Goal: Task Accomplishment & Management: Use online tool/utility

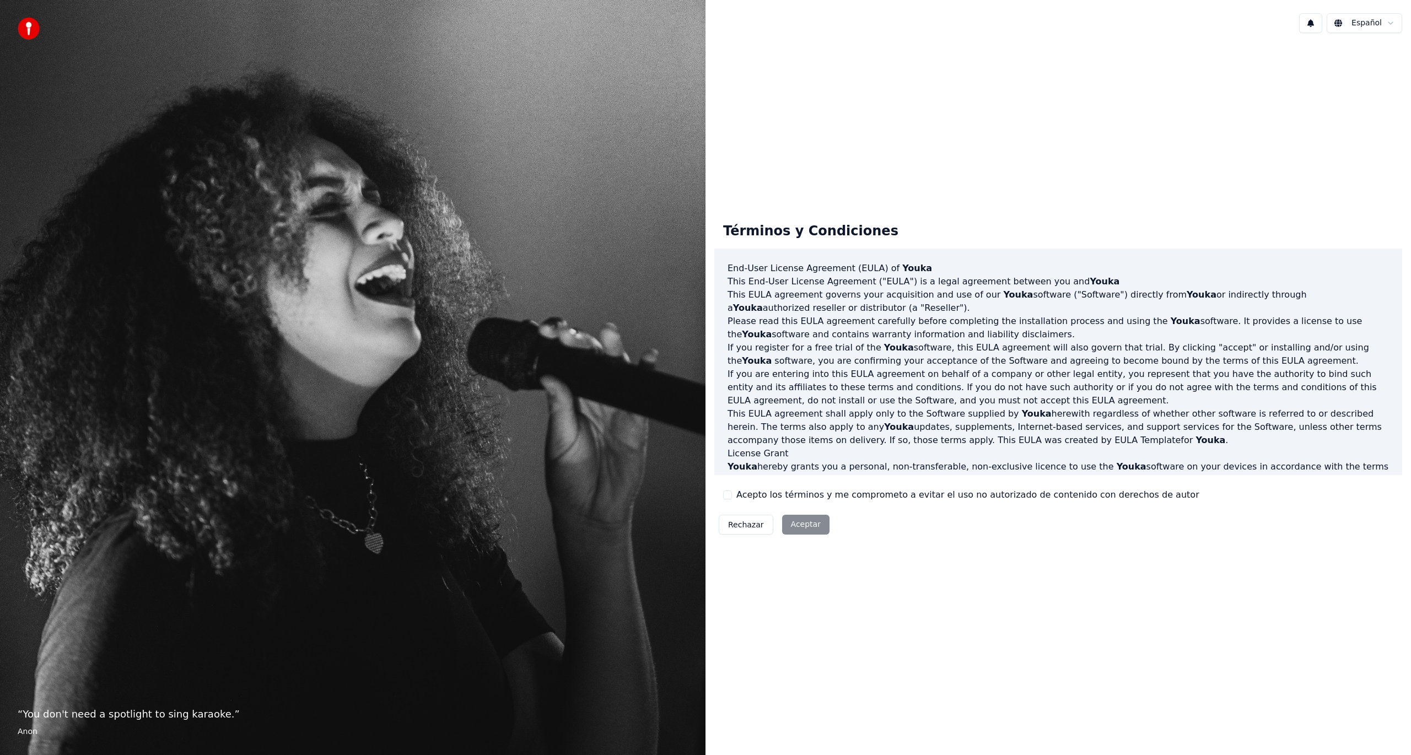
drag, startPoint x: 751, startPoint y: 524, endPoint x: 918, endPoint y: 568, distance: 172.2
click at [918, 568] on div "Términos y Condiciones End-User License Agreement ([PERSON_NAME]) of Youka This…" at bounding box center [1059, 376] width 706 height 669
click at [811, 521] on div "Rechazar Aceptar" at bounding box center [774, 524] width 120 height 29
click at [795, 524] on div "Rechazar Aceptar" at bounding box center [774, 524] width 120 height 29
click at [795, 287] on p "This End-User License Agreement ("[PERSON_NAME]") is a legal agreement between …" at bounding box center [1058, 281] width 661 height 13
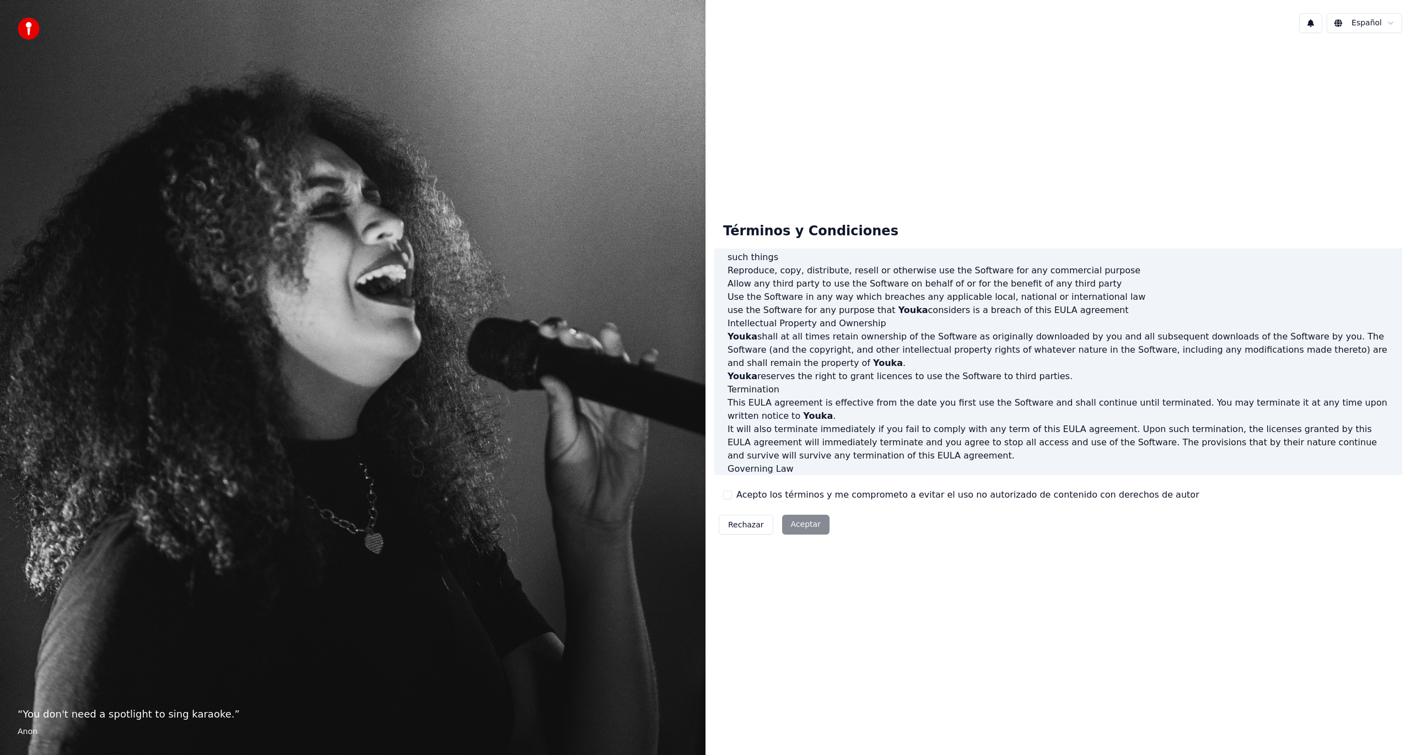
scroll to position [315, 0]
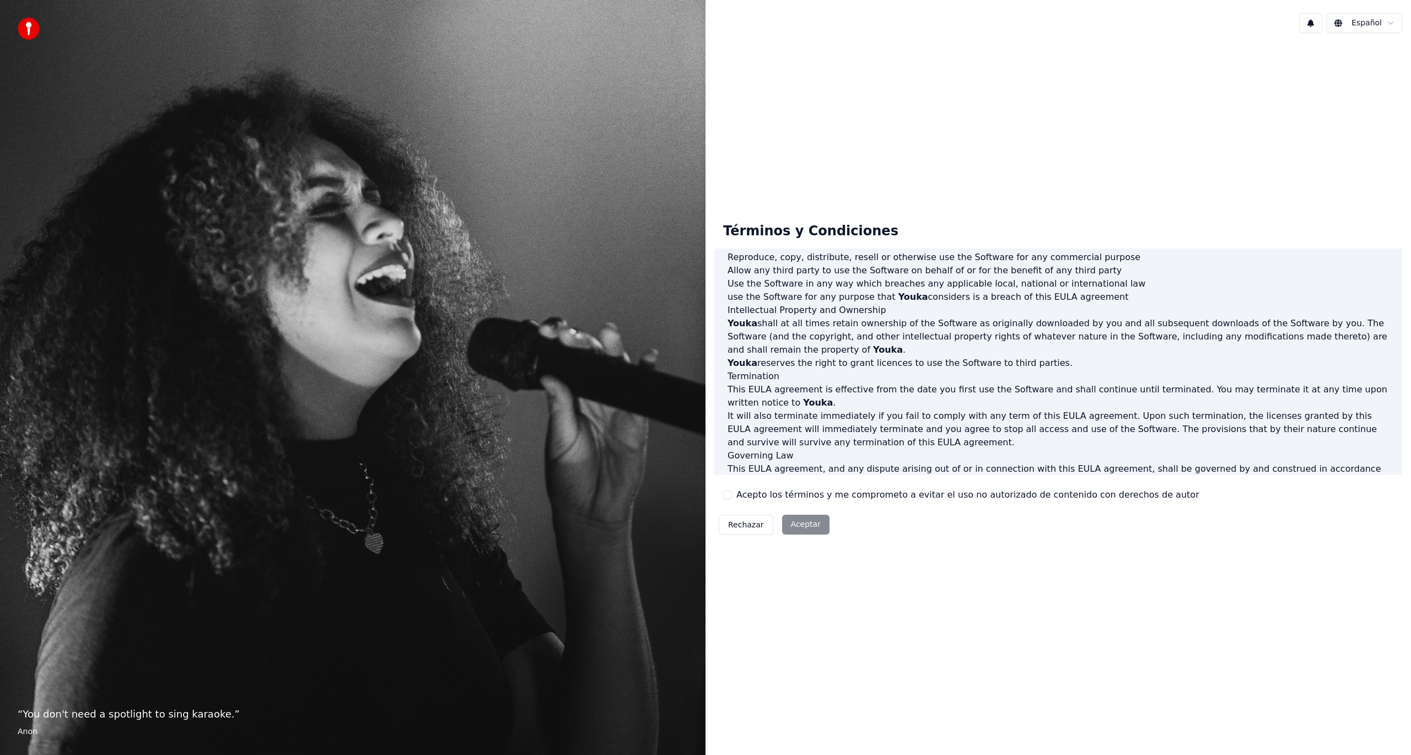
click at [727, 493] on button "Acepto los términos y me comprometo a evitar el uso no autorizado de contenido …" at bounding box center [727, 495] width 9 height 9
click at [794, 523] on button "Aceptar" at bounding box center [805, 525] width 47 height 20
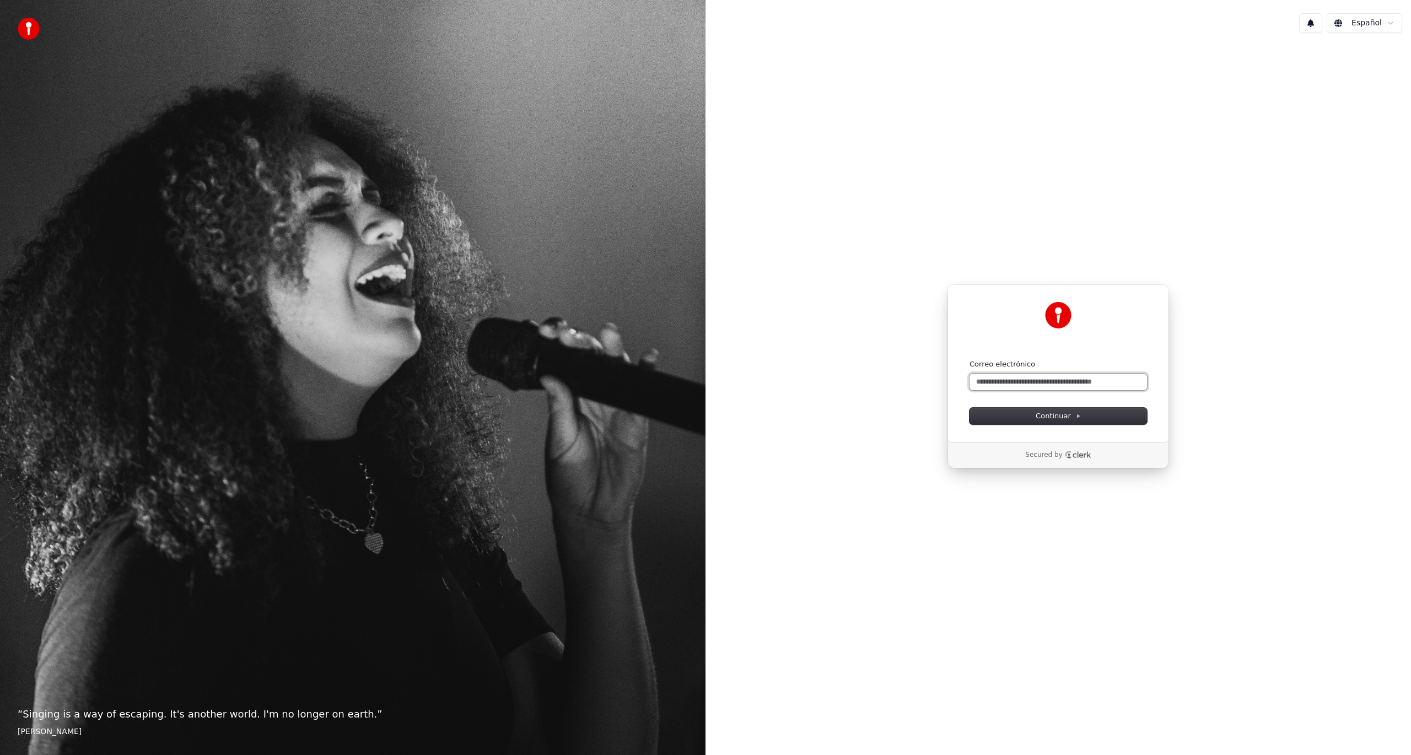
click at [1059, 386] on input "Correo electrónico" at bounding box center [1059, 382] width 178 height 17
click at [1069, 417] on span "Continuar" at bounding box center [1058, 416] width 45 height 10
type input "**********"
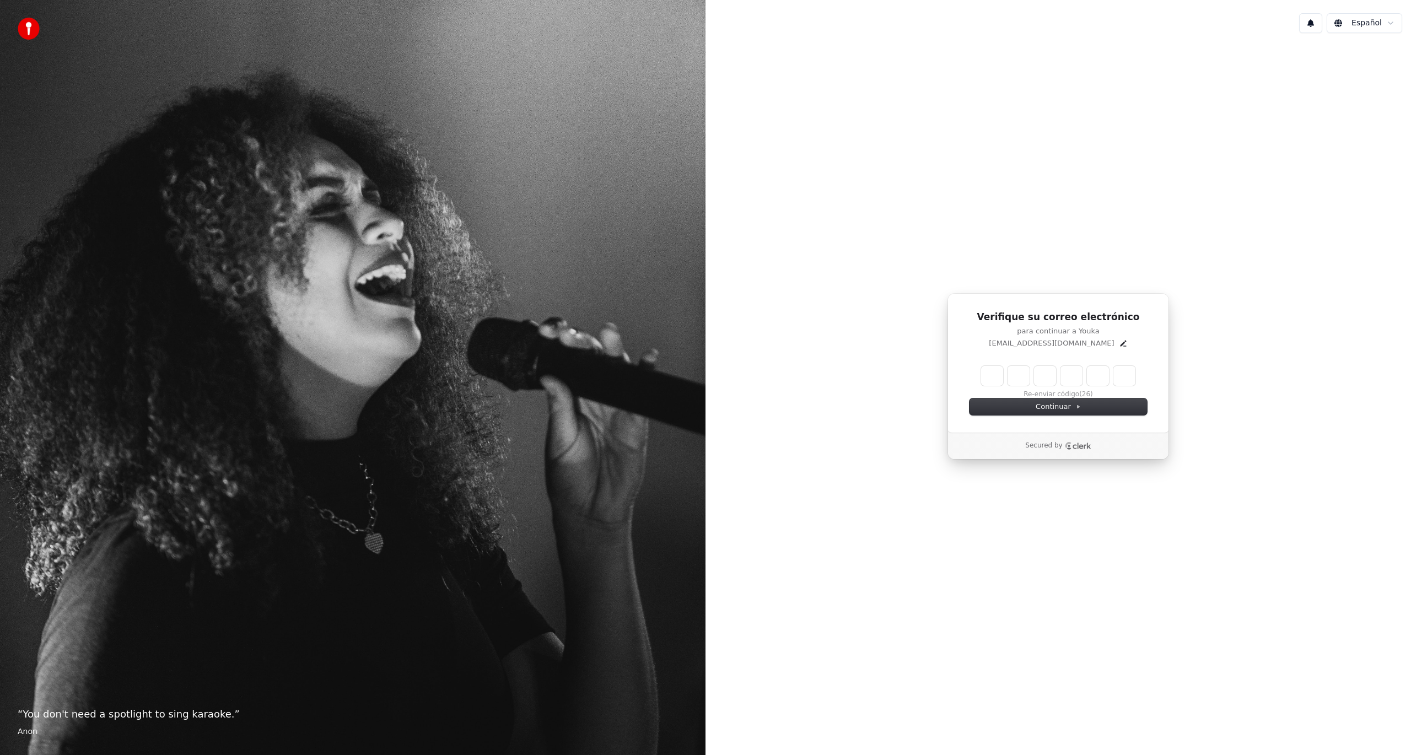
click at [1050, 332] on p "para continuar a Youka" at bounding box center [1059, 331] width 178 height 10
click at [1055, 407] on span "Continuar" at bounding box center [1058, 407] width 45 height 10
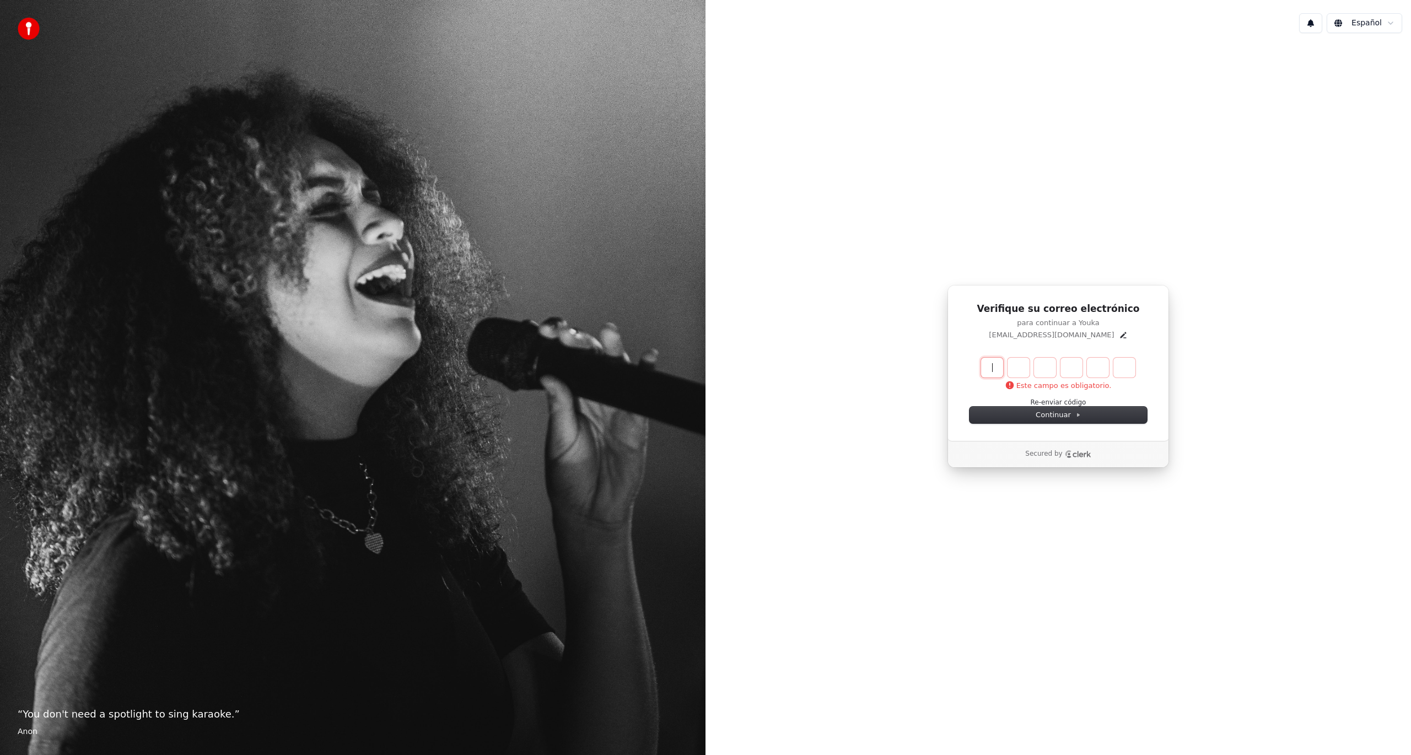
click at [989, 371] on input "Enter verification code" at bounding box center [1069, 368] width 176 height 20
type input "******"
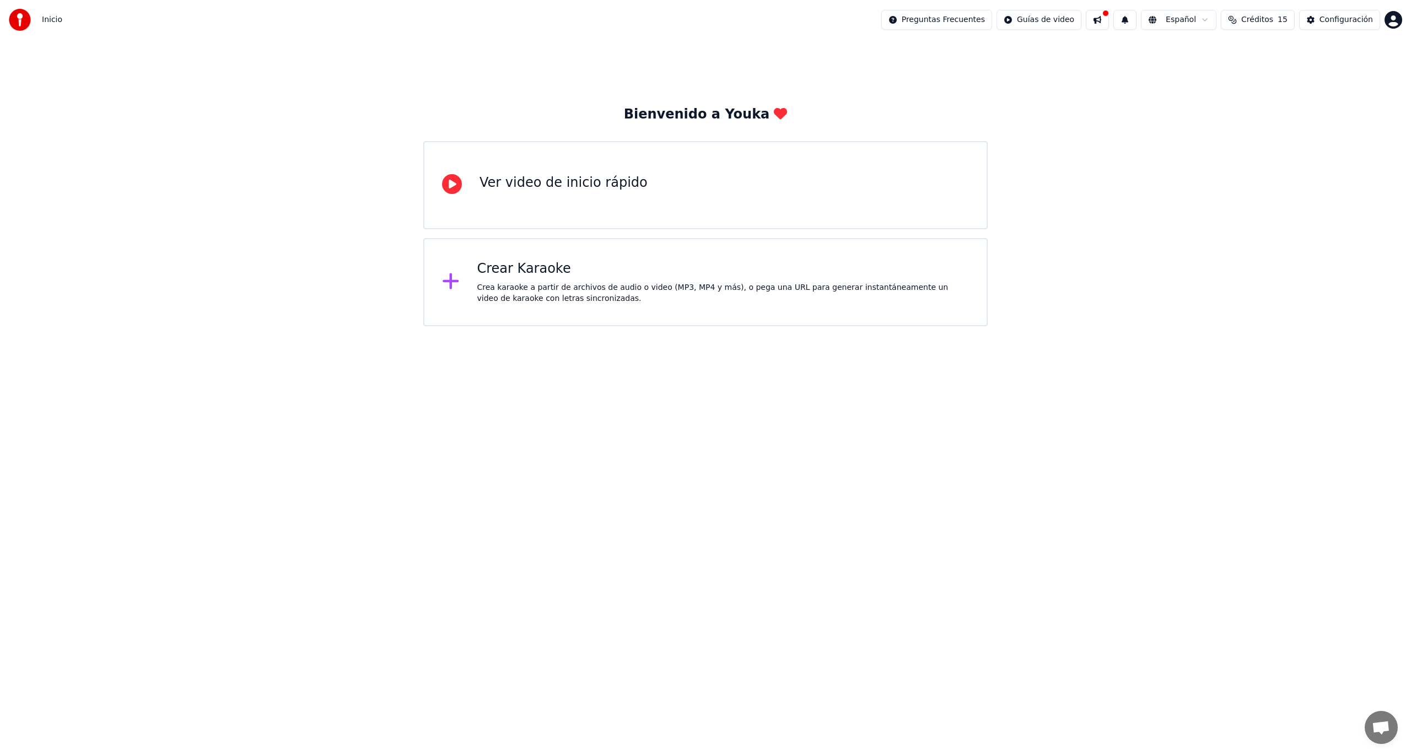
click at [521, 287] on div "Crea karaoke a partir de archivos de audio o video (MP3, MP4 y más), o pega una…" at bounding box center [723, 293] width 492 height 22
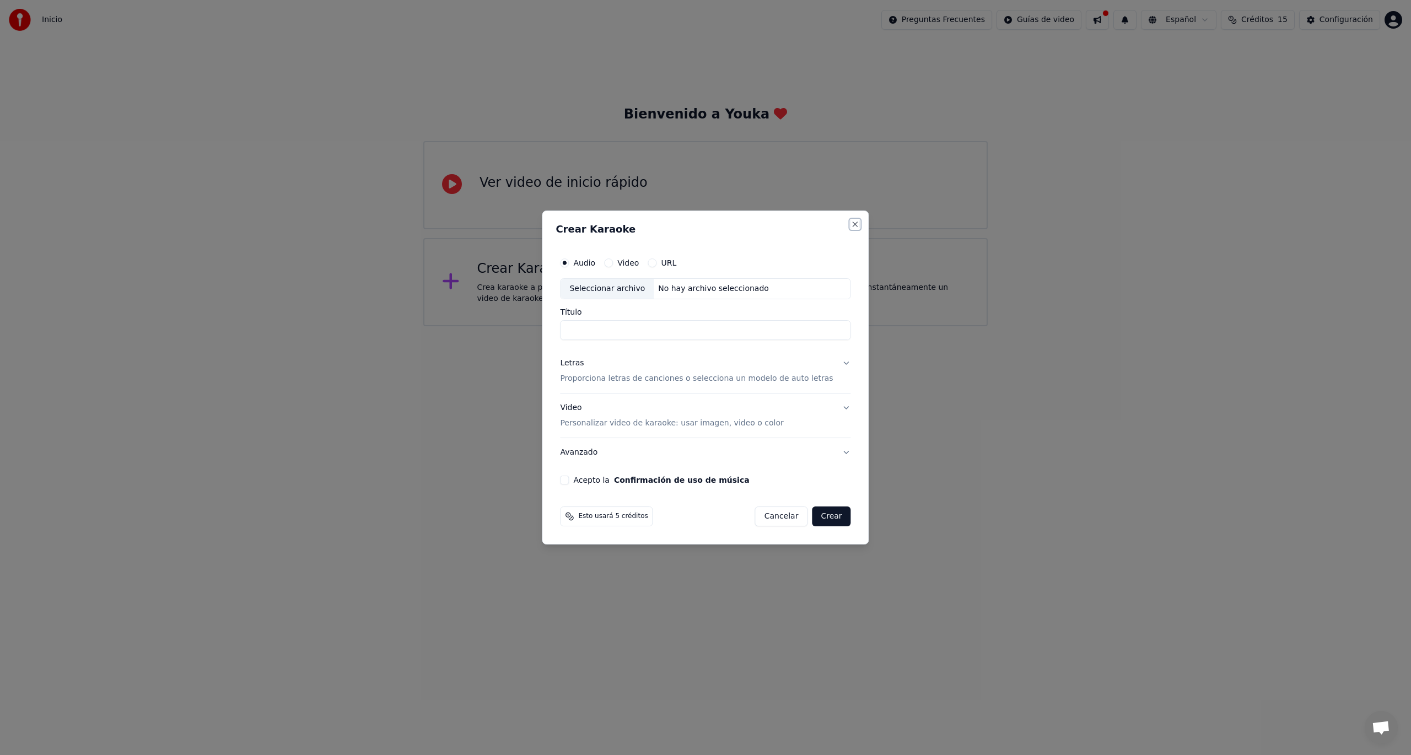
click at [851, 224] on button "Close" at bounding box center [855, 224] width 9 height 9
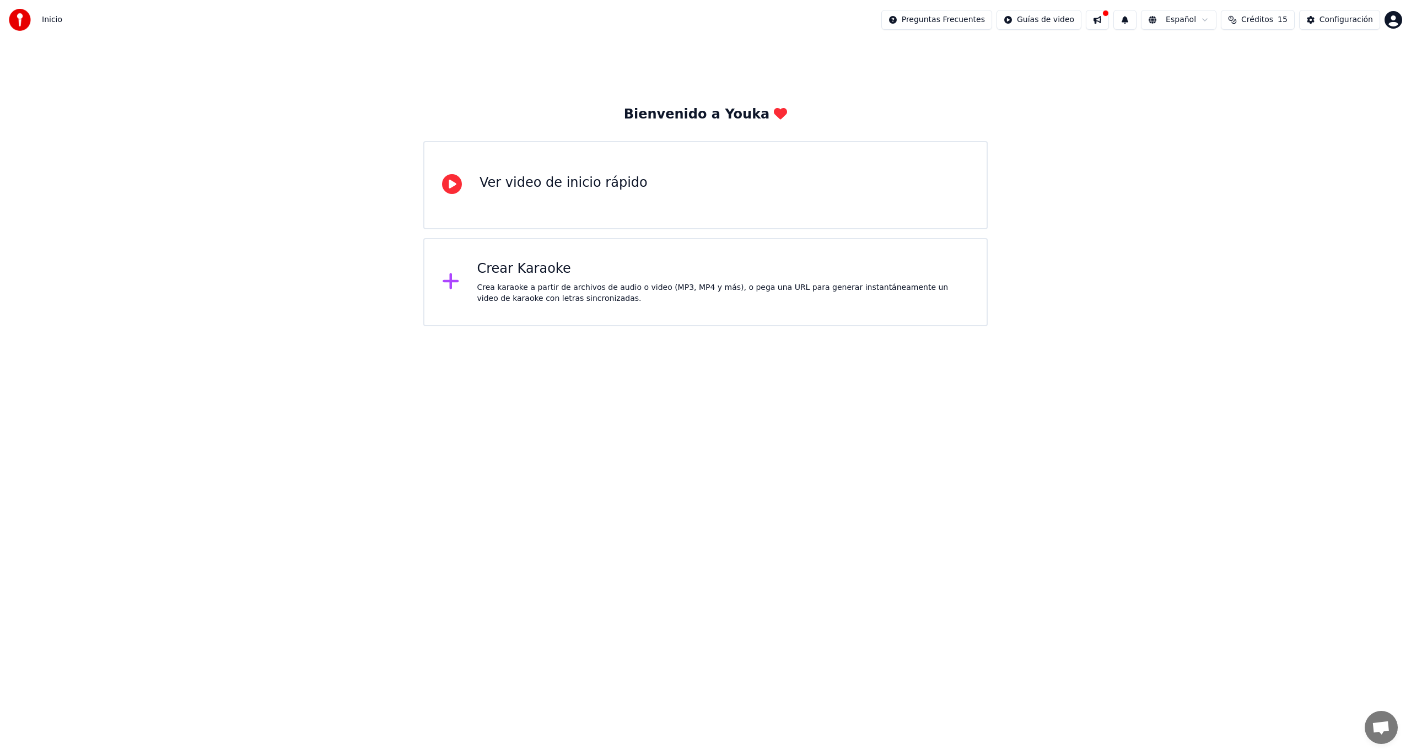
click at [448, 275] on icon at bounding box center [451, 281] width 18 height 20
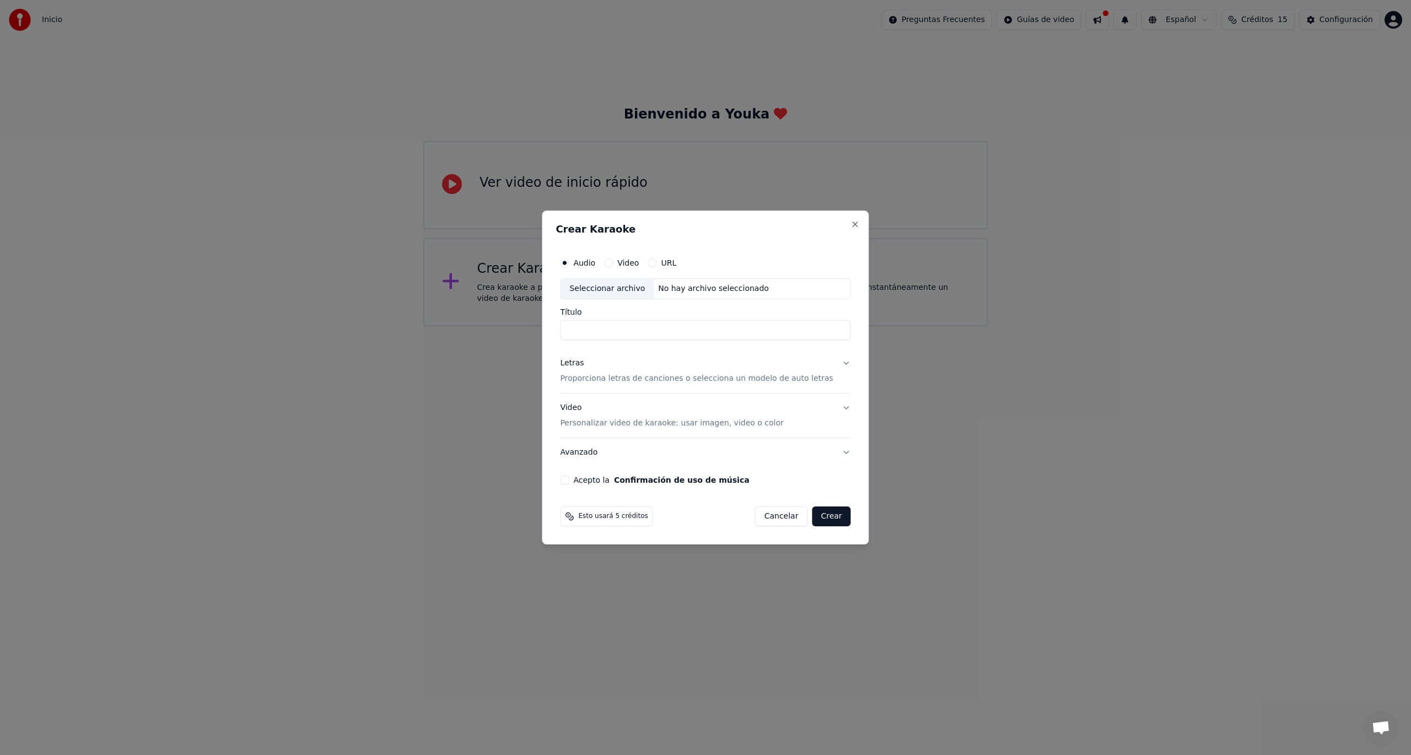
click at [642, 327] on input "Título" at bounding box center [705, 330] width 291 height 20
click at [635, 262] on label "Video" at bounding box center [627, 263] width 21 height 8
click at [613, 262] on button "Video" at bounding box center [608, 263] width 9 height 9
drag, startPoint x: 616, startPoint y: 288, endPoint x: 816, endPoint y: 324, distance: 202.8
click at [817, 324] on div "Audio Video URL Seleccionar archivo No hay archivo seleccionado Título" at bounding box center [705, 296] width 291 height 88
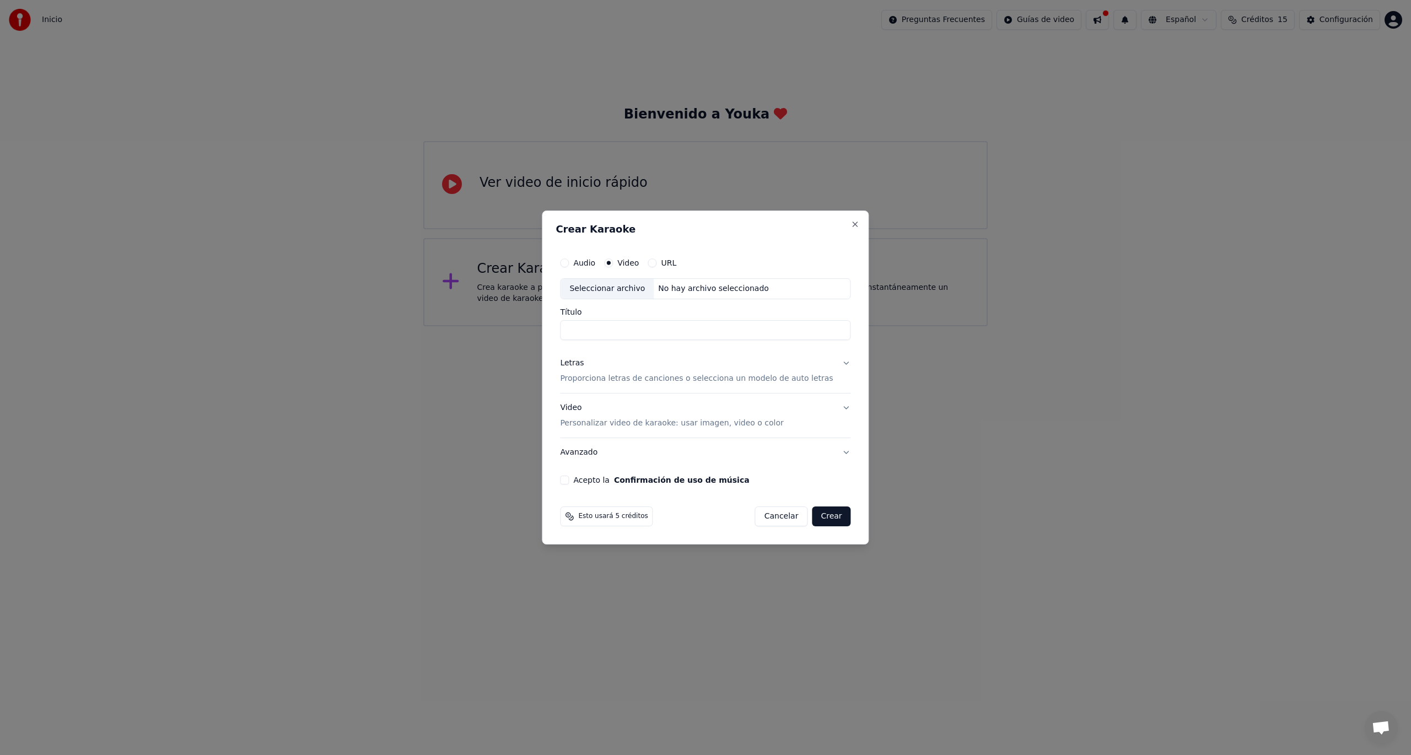
click at [816, 324] on input "Título" at bounding box center [705, 330] width 291 height 20
click at [623, 328] on input "Título" at bounding box center [705, 330] width 291 height 20
drag, startPoint x: 628, startPoint y: 267, endPoint x: 634, endPoint y: 261, distance: 8.6
click at [634, 261] on div "Video" at bounding box center [621, 263] width 35 height 9
click at [638, 263] on label "Video" at bounding box center [627, 263] width 21 height 8
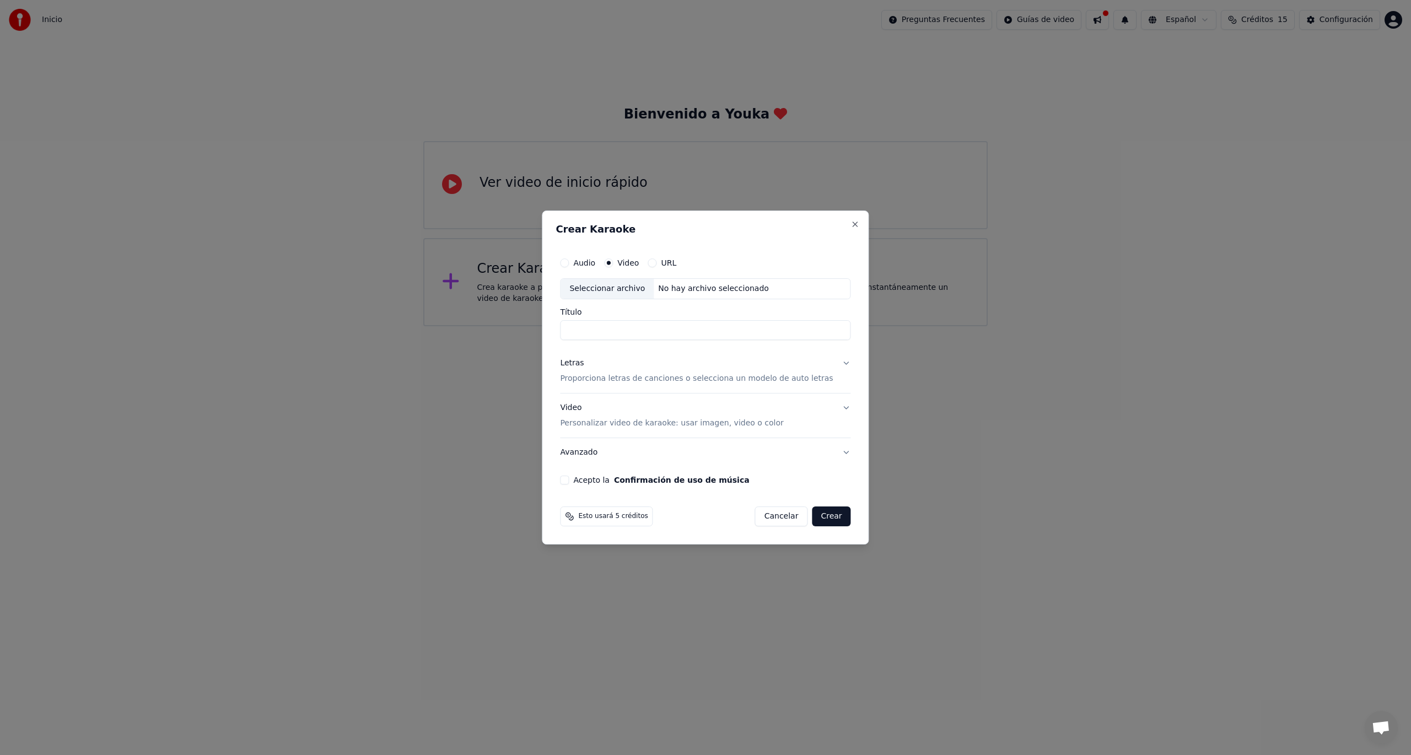
click at [613, 263] on button "Video" at bounding box center [608, 263] width 9 height 9
click at [595, 263] on label "Audio" at bounding box center [584, 263] width 22 height 8
click at [569, 263] on button "Audio" at bounding box center [564, 263] width 9 height 9
click at [630, 289] on div "Seleccionar archivo" at bounding box center [607, 289] width 93 height 20
click at [837, 224] on div "Crear Karaoke Audio Video URL Seleccionar archivo No hay archivo seleccionado T…" at bounding box center [705, 378] width 327 height 334
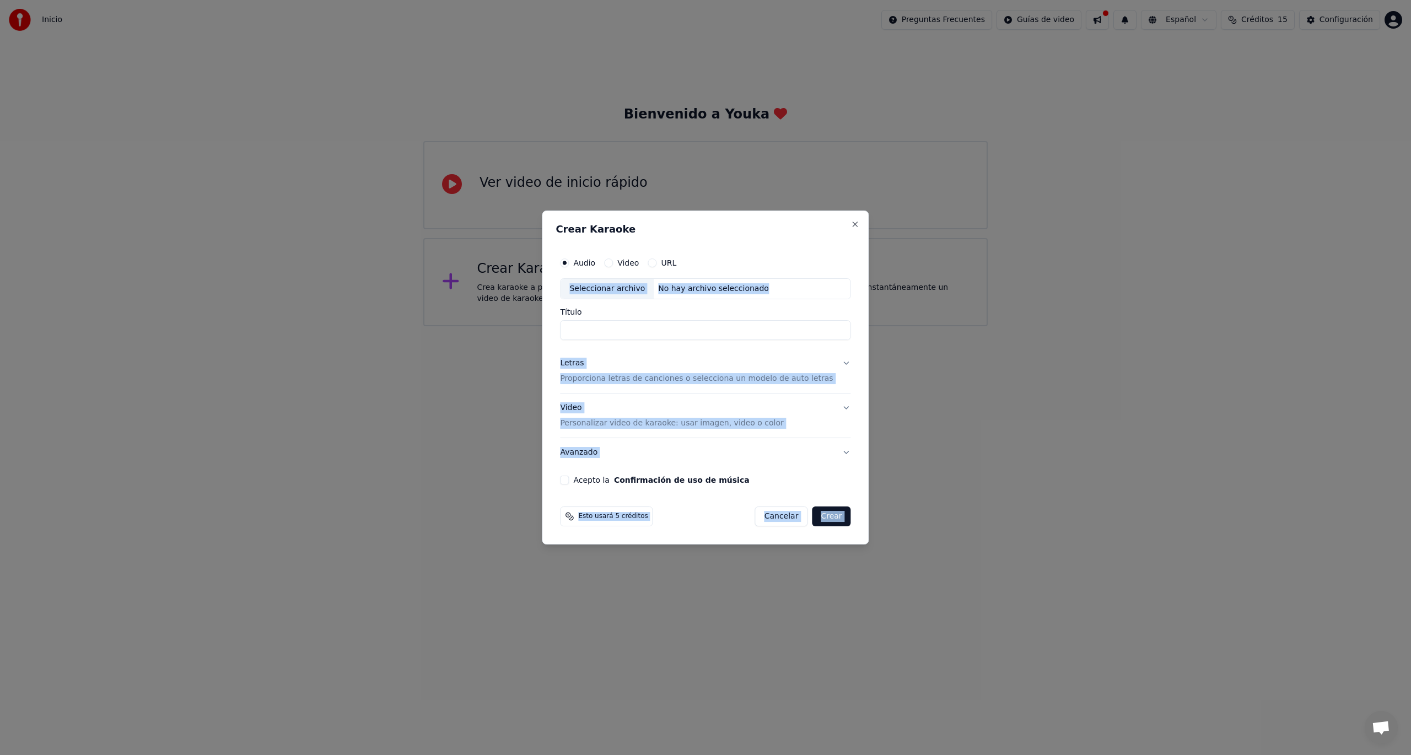
click at [783, 240] on div "Crear Karaoke Audio Video URL Seleccionar archivo No hay archivo seleccionado T…" at bounding box center [705, 378] width 327 height 334
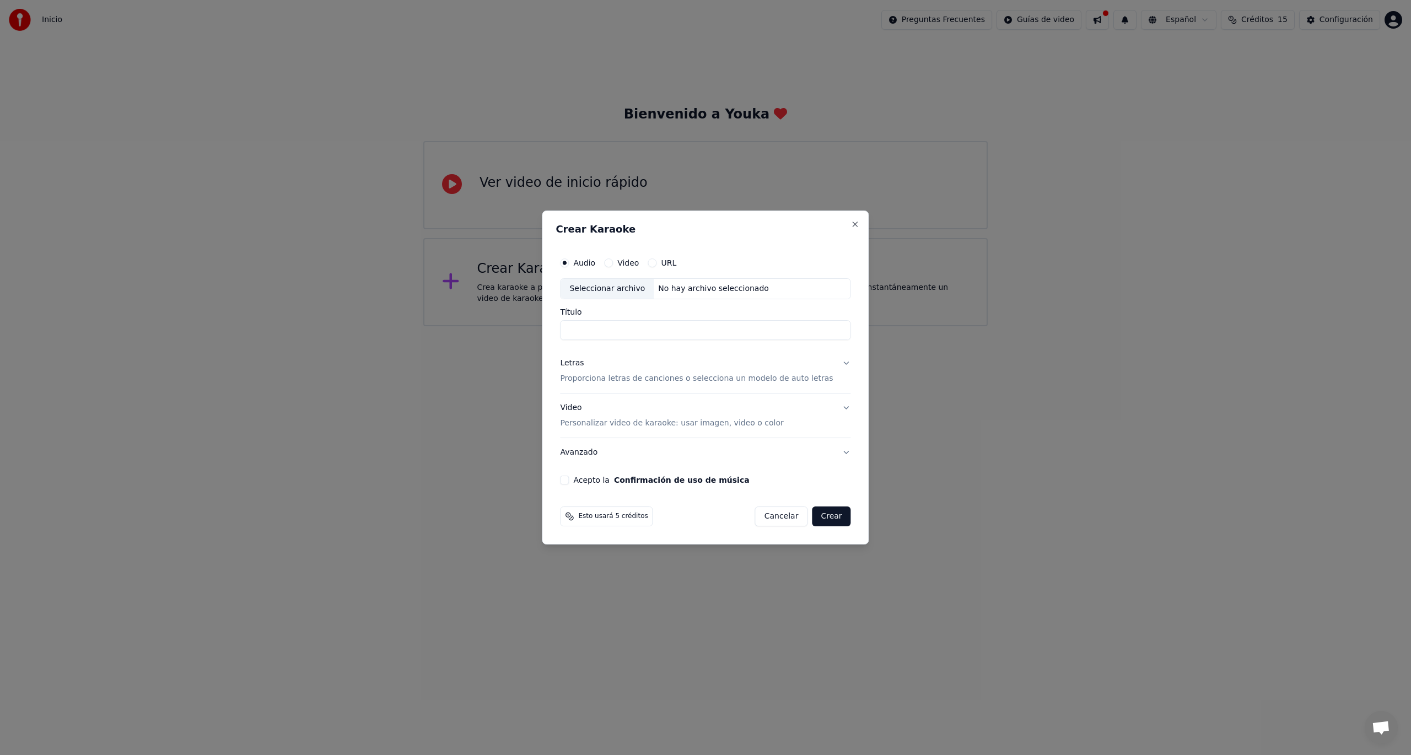
click at [605, 288] on div "Seleccionar archivo" at bounding box center [607, 289] width 93 height 20
type input "**********"
click at [822, 519] on button "Crear" at bounding box center [831, 517] width 39 height 20
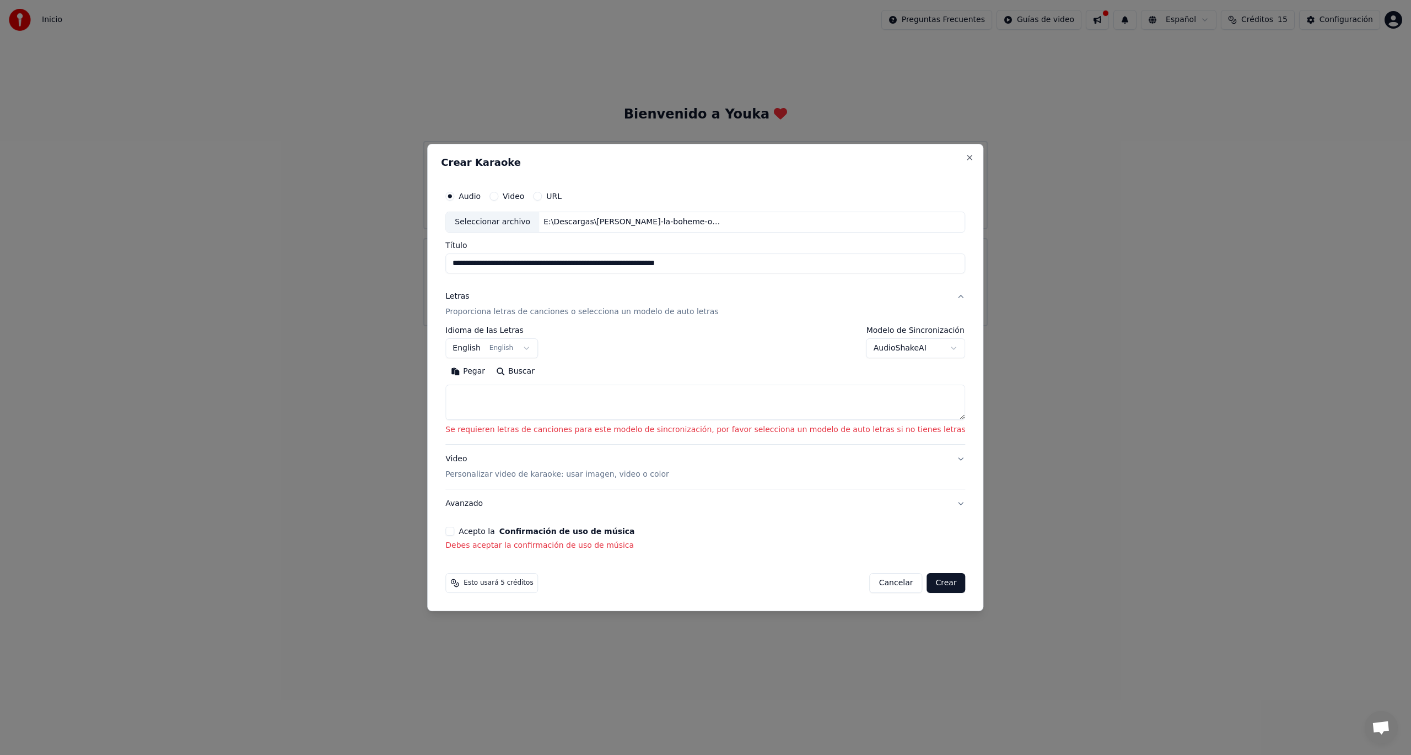
click at [588, 313] on p "Proporciona letras de canciones o selecciona un modelo de auto letras" at bounding box center [581, 311] width 273 height 11
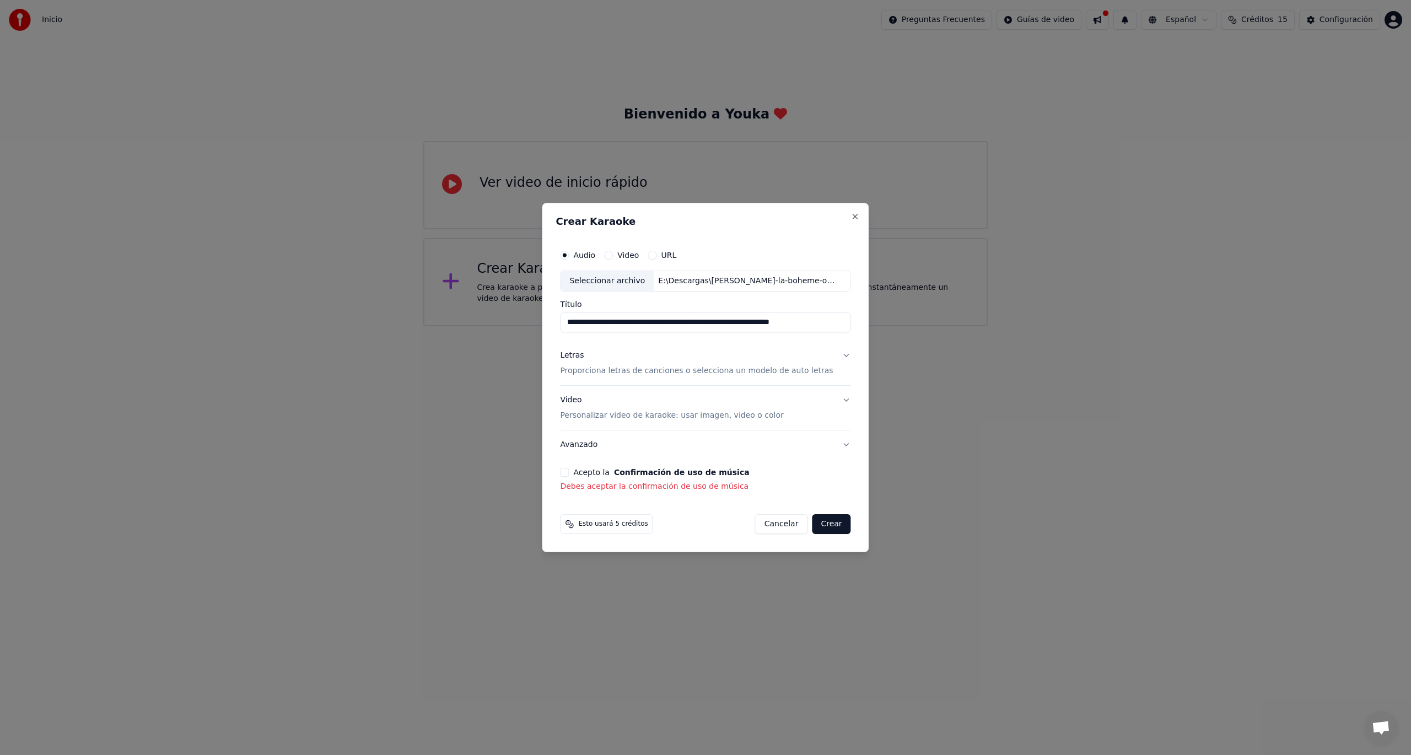
click at [633, 372] on p "Proporciona letras de canciones o selecciona un modelo de auto letras" at bounding box center [696, 370] width 273 height 11
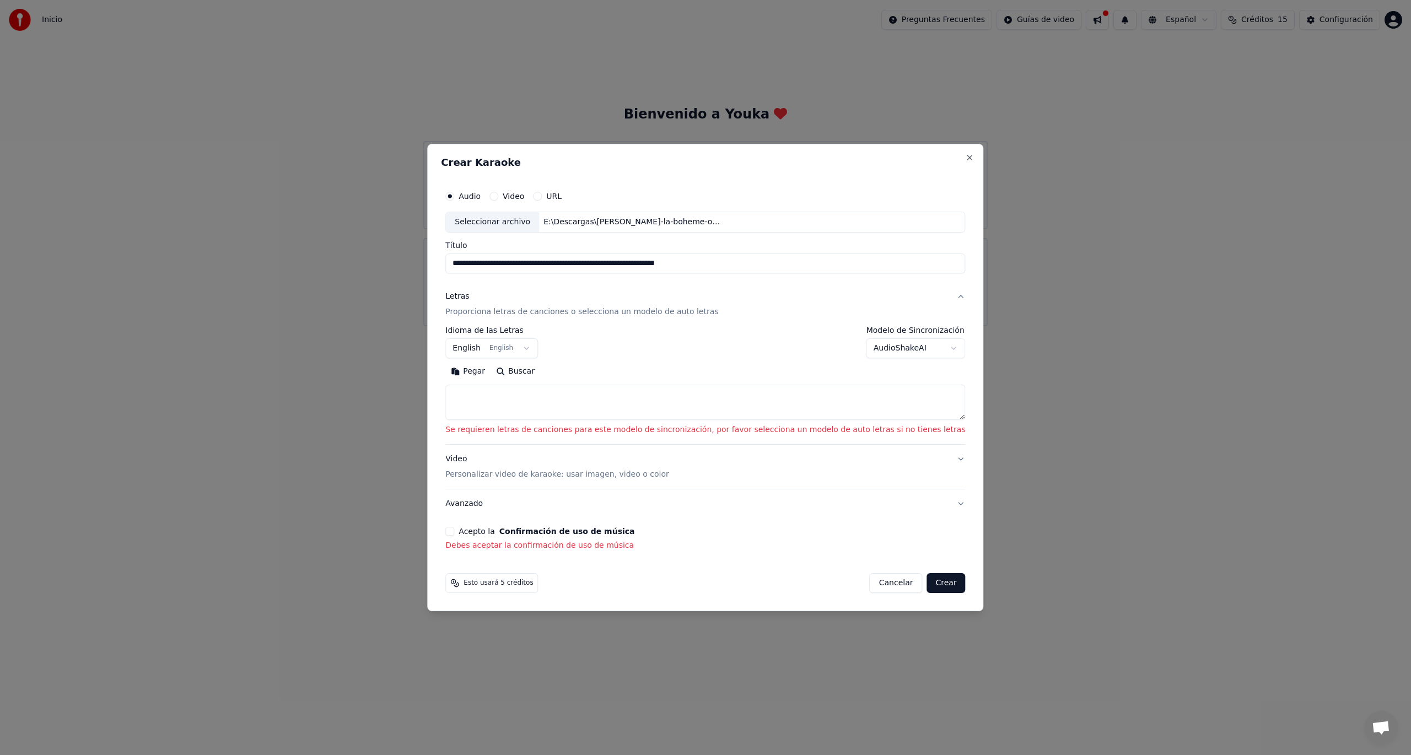
click at [540, 369] on button "Buscar" at bounding box center [516, 372] width 50 height 18
click at [454, 533] on button "Acepto la Confirmación de uso de música" at bounding box center [449, 531] width 9 height 9
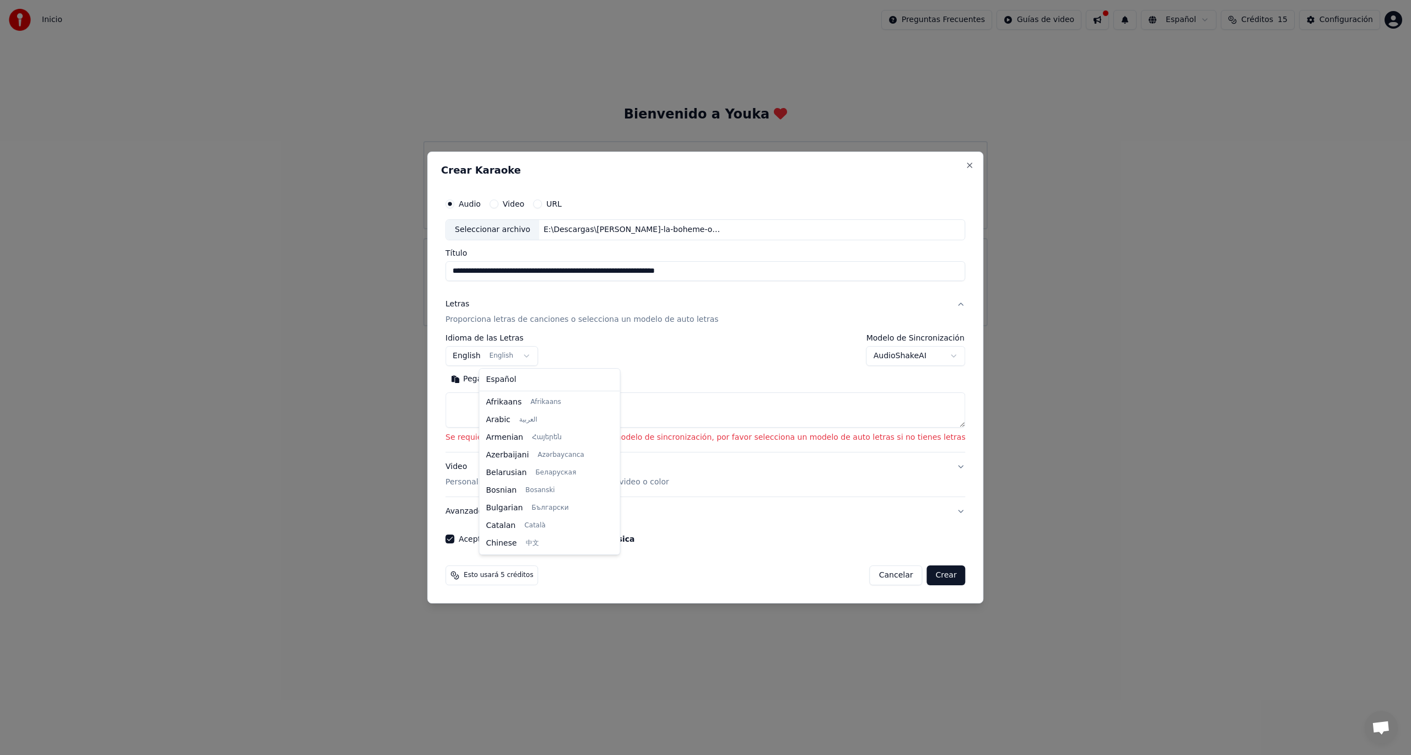
click at [531, 326] on body "**********" at bounding box center [705, 163] width 1411 height 326
select select "**"
click at [540, 380] on button "Buscar" at bounding box center [516, 379] width 50 height 18
click at [546, 412] on textarea at bounding box center [705, 409] width 520 height 35
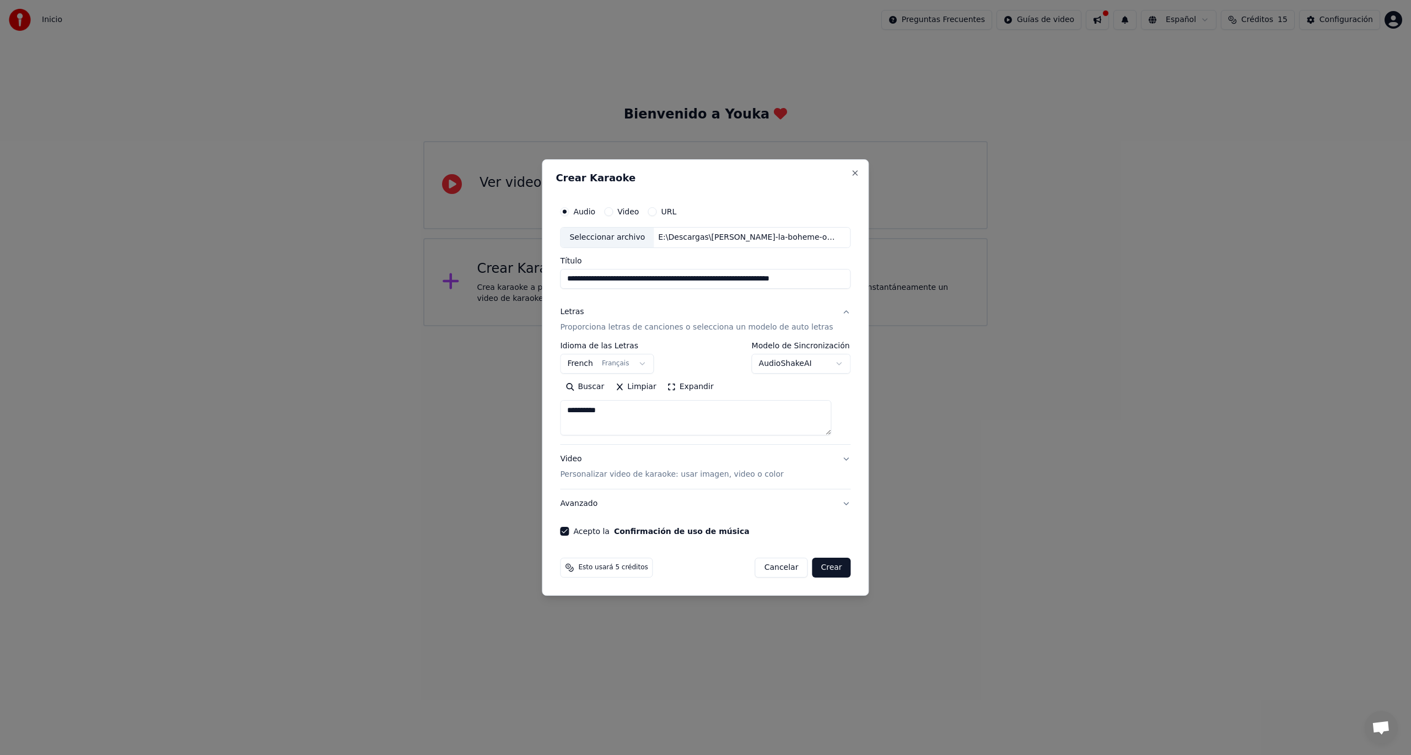
type textarea "*********"
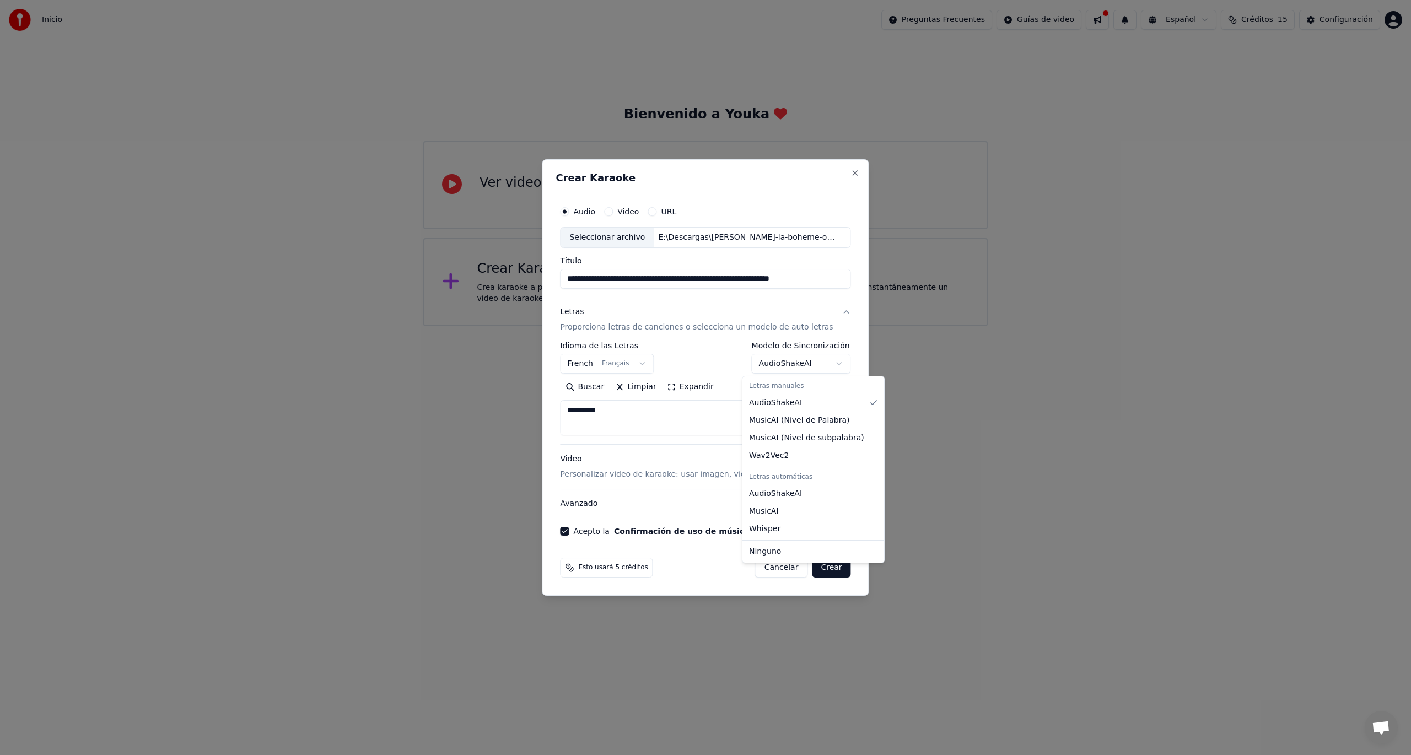
click at [781, 326] on body "**********" at bounding box center [705, 163] width 1411 height 326
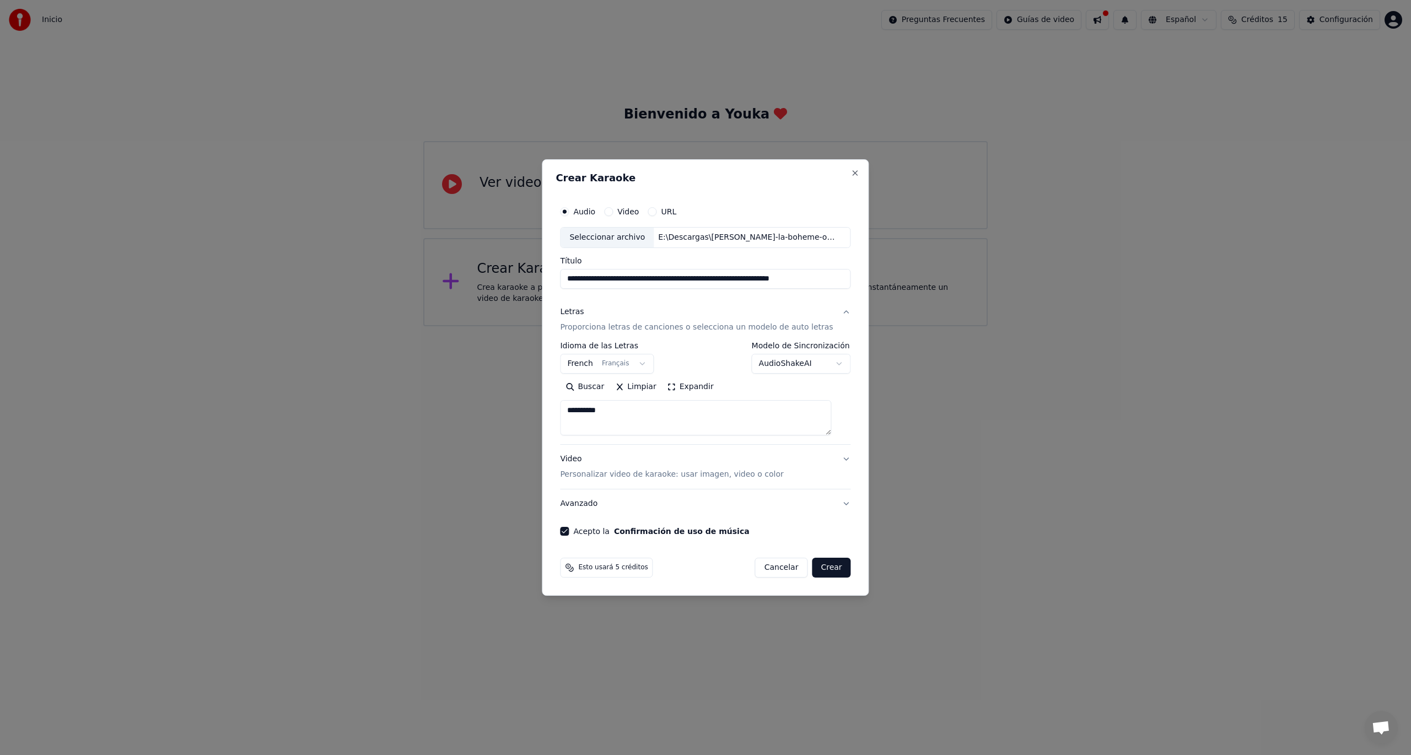
click at [666, 326] on body "**********" at bounding box center [705, 163] width 1411 height 326
click at [647, 327] on p "Proporciona letras de canciones o selecciona un modelo de auto letras" at bounding box center [696, 327] width 273 height 11
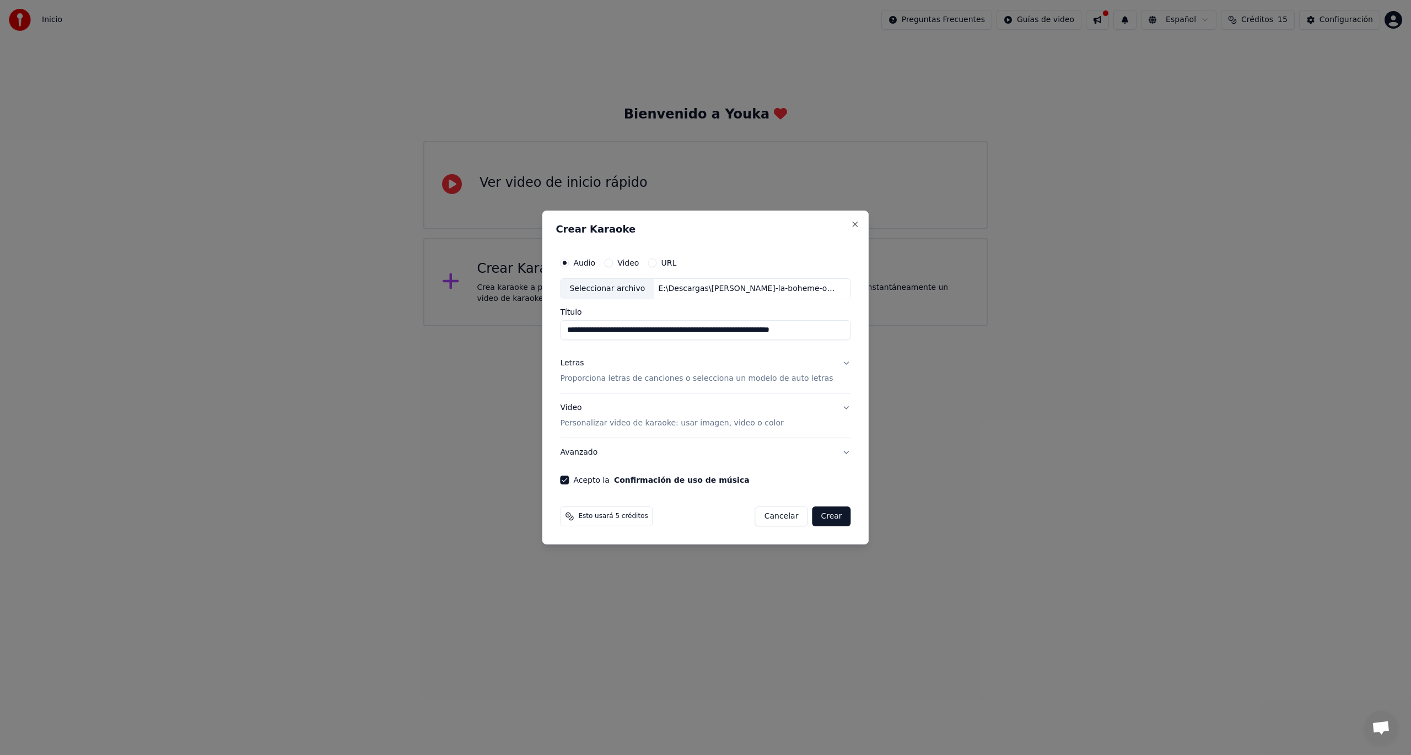
click at [627, 381] on p "Proporciona letras de canciones o selecciona un modelo de auto letras" at bounding box center [696, 378] width 273 height 11
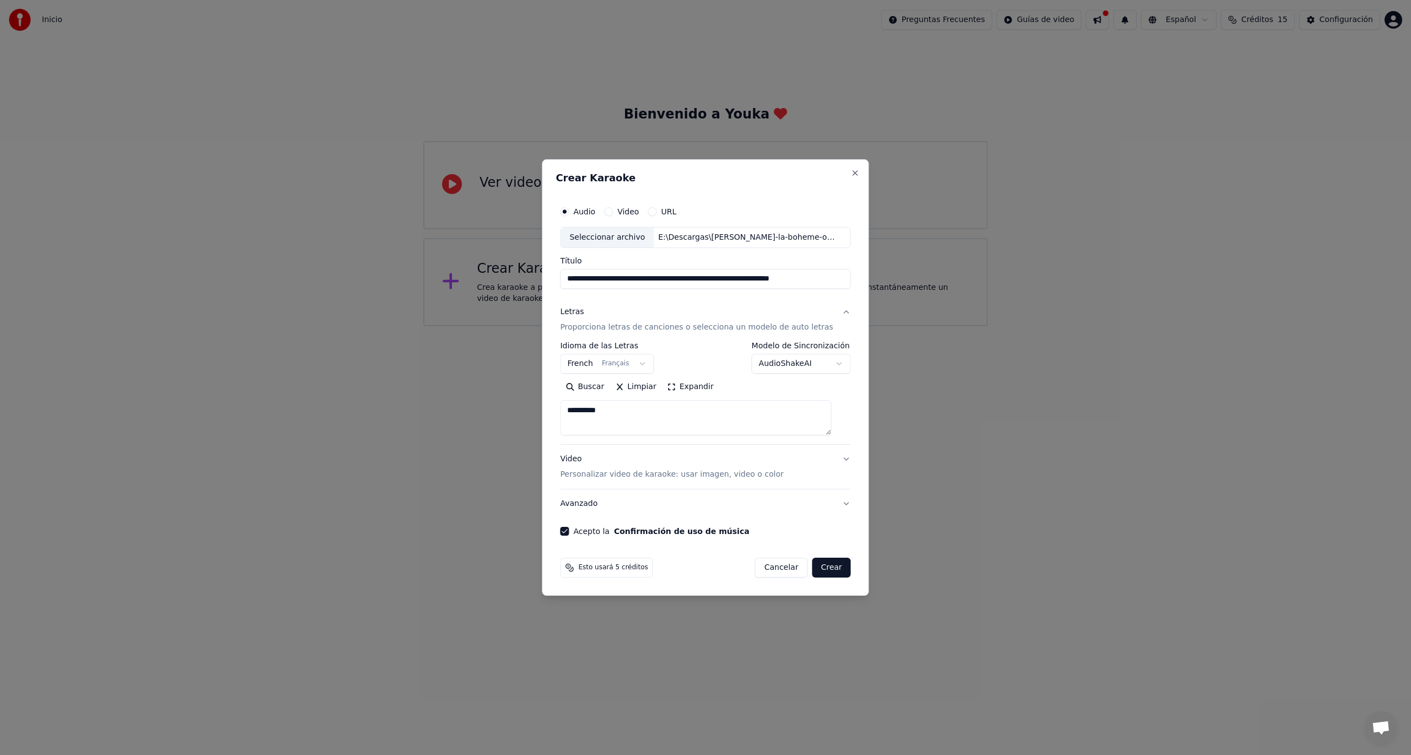
click at [604, 386] on button "Buscar" at bounding box center [585, 387] width 50 height 18
click at [625, 380] on button "Limpiar" at bounding box center [636, 387] width 52 height 18
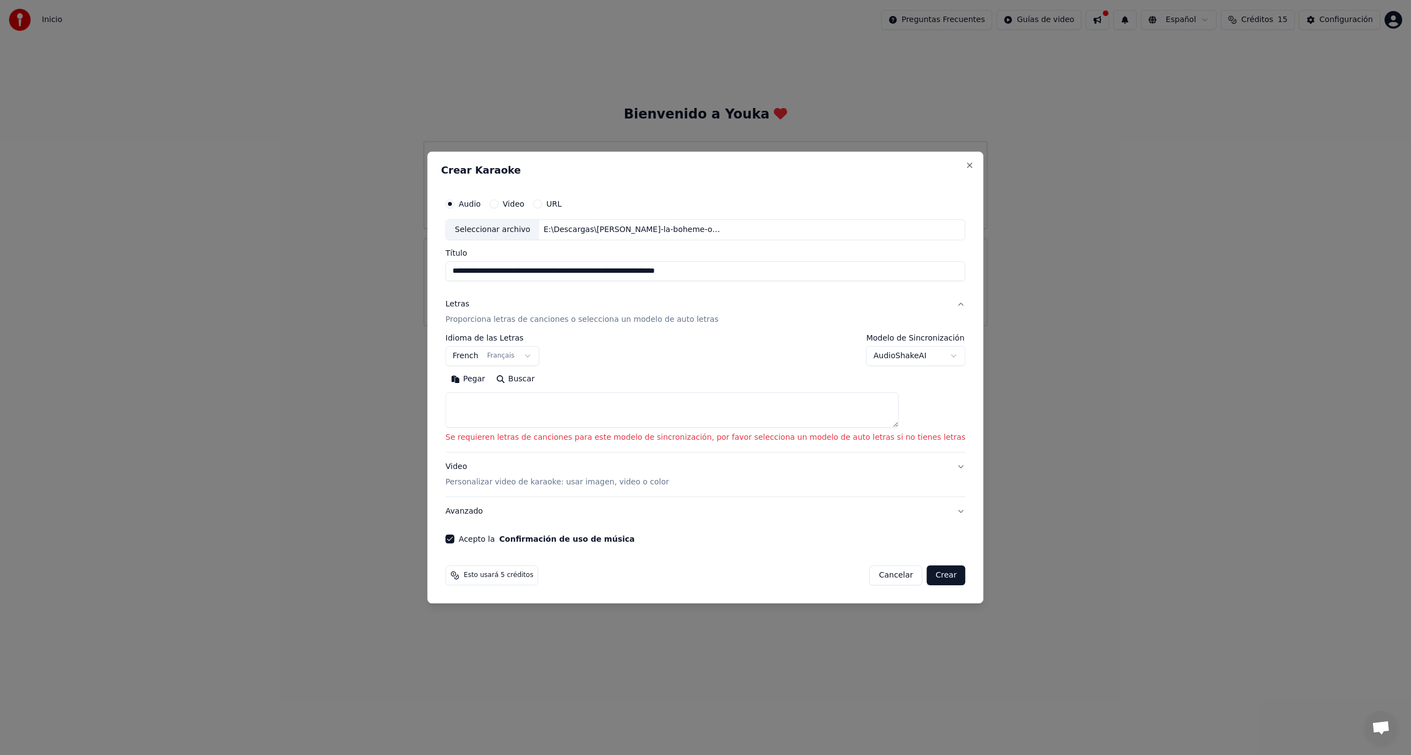
click at [550, 321] on p "Proporciona letras de canciones o selecciona un modelo de auto letras" at bounding box center [581, 319] width 273 height 11
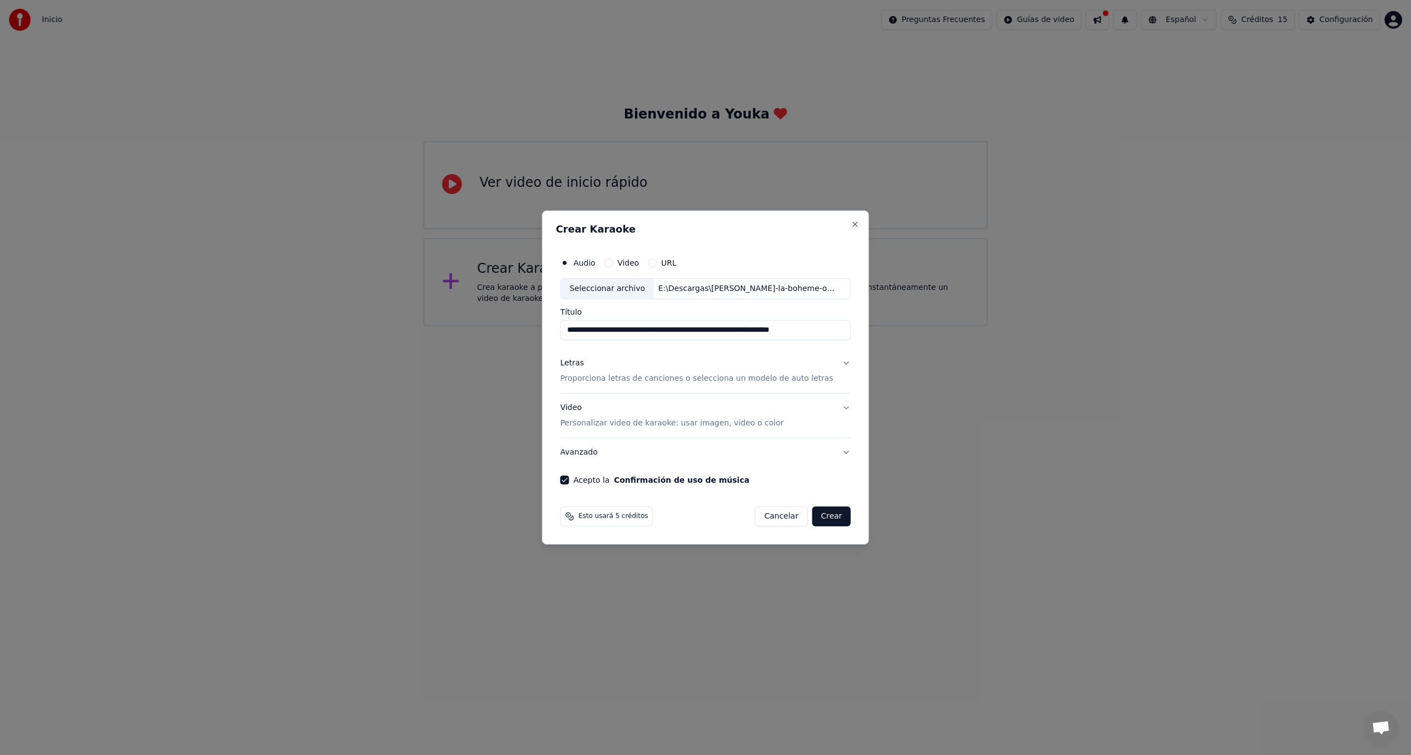
click at [601, 378] on p "Proporciona letras de canciones o selecciona un modelo de auto letras" at bounding box center [696, 378] width 273 height 11
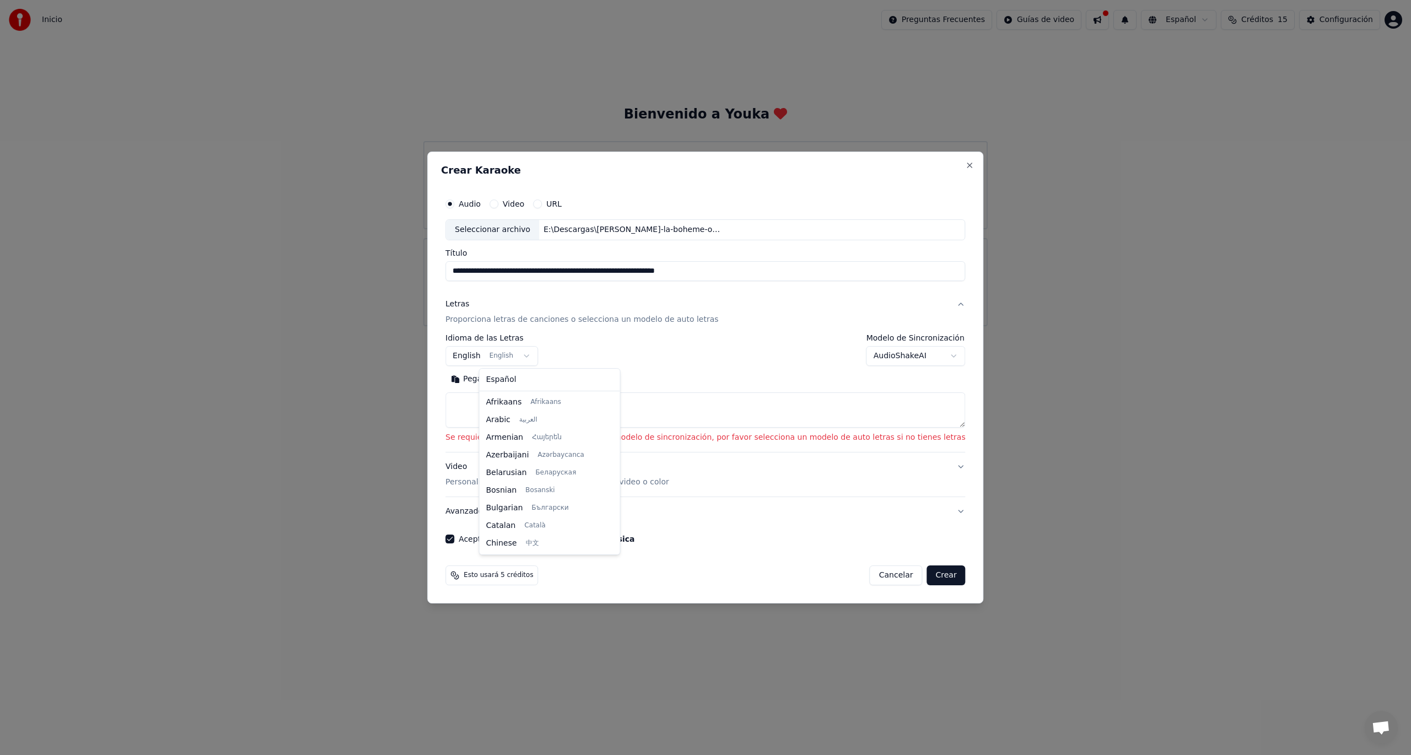
click at [534, 326] on body "**********" at bounding box center [705, 163] width 1411 height 326
select select "**"
click at [518, 411] on textarea at bounding box center [705, 409] width 520 height 35
click at [491, 381] on button "Pegar" at bounding box center [467, 379] width 45 height 18
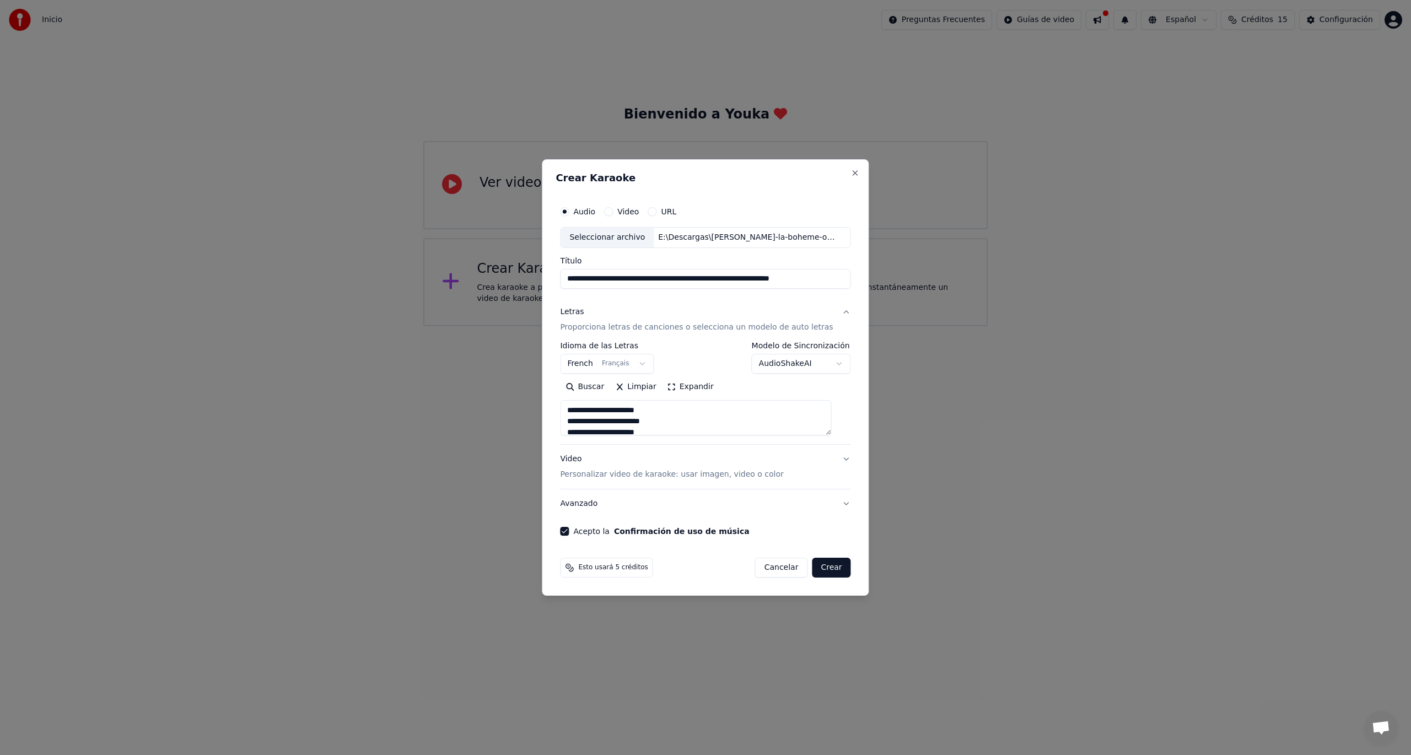
click at [814, 570] on button "Crear" at bounding box center [831, 568] width 39 height 20
type textarea "**********"
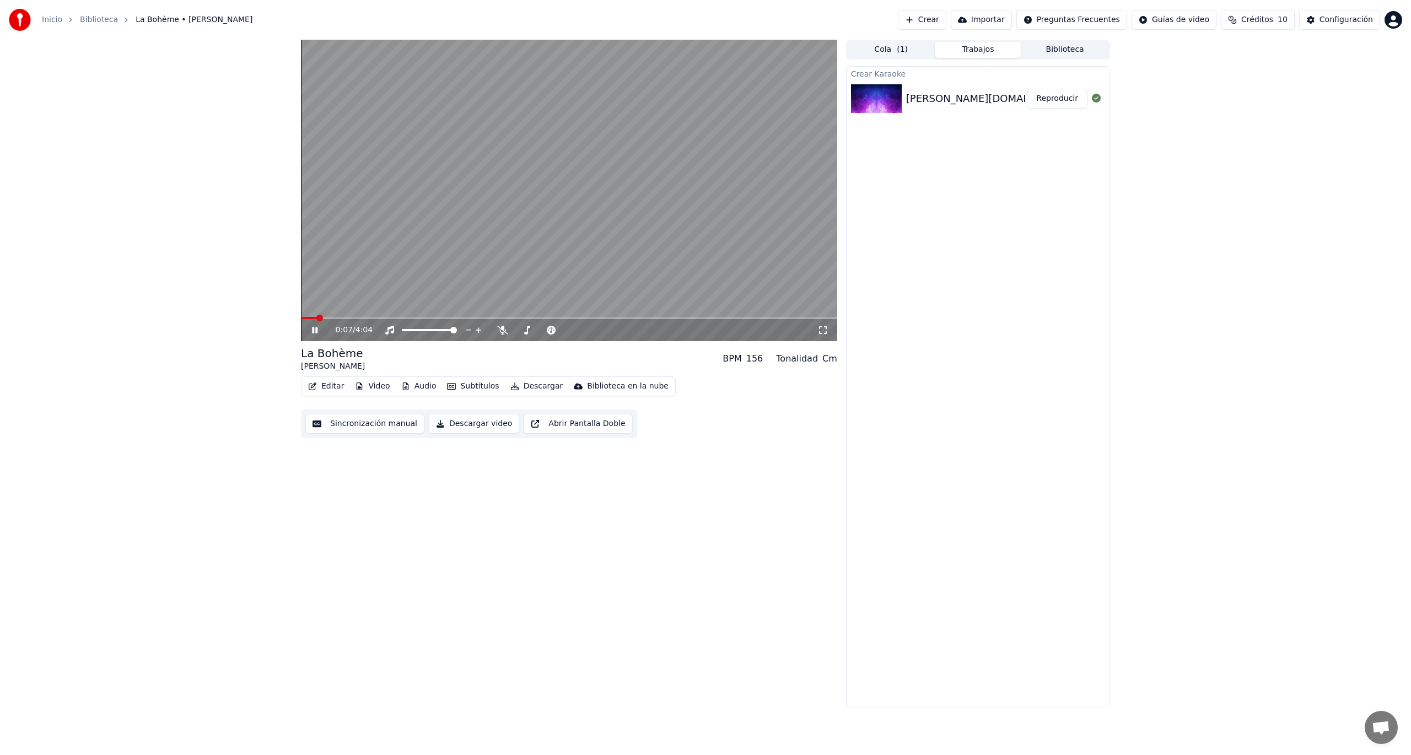
click at [823, 331] on icon at bounding box center [823, 330] width 11 height 9
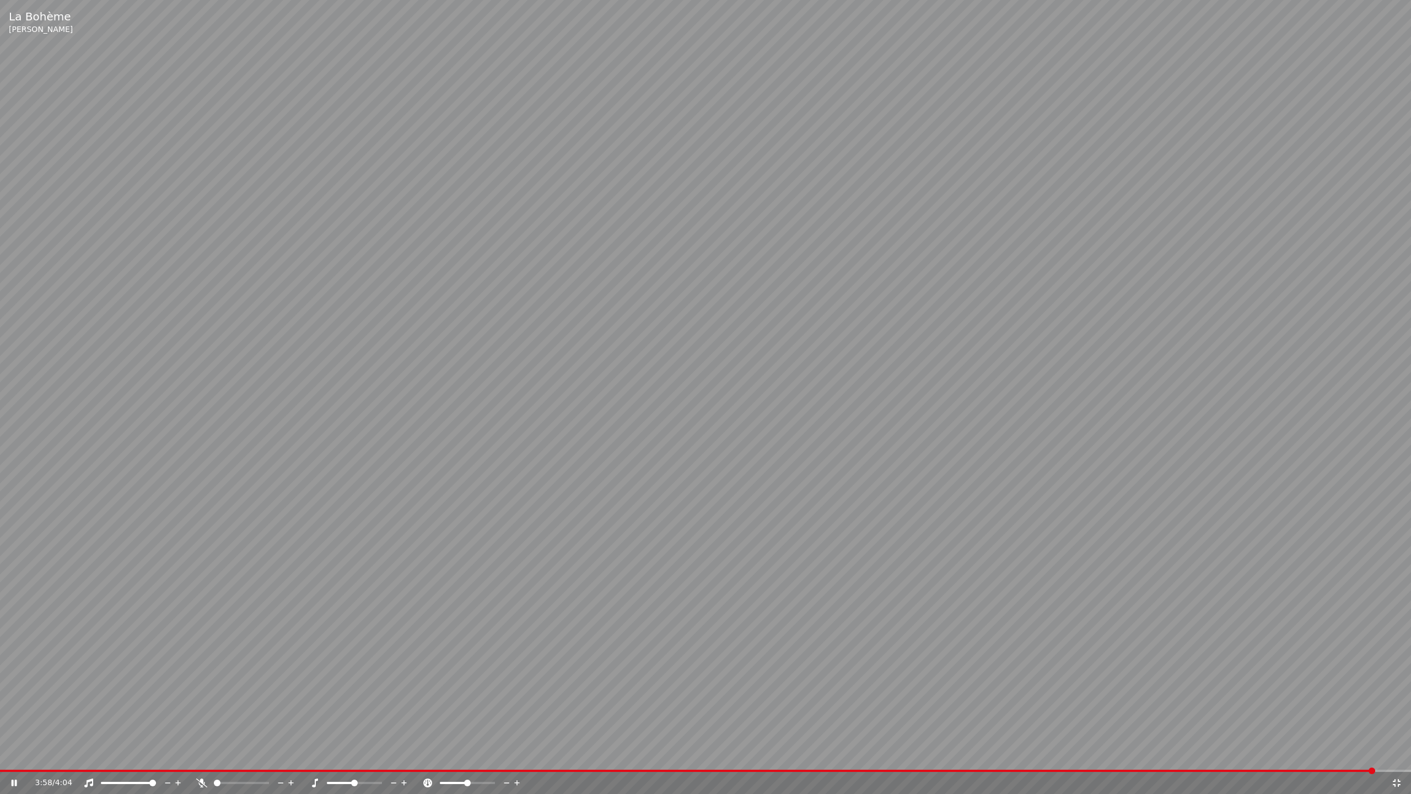
click at [1377, 755] on span at bounding box center [705, 771] width 1411 height 2
click at [1397, 755] on icon at bounding box center [1396, 782] width 11 height 9
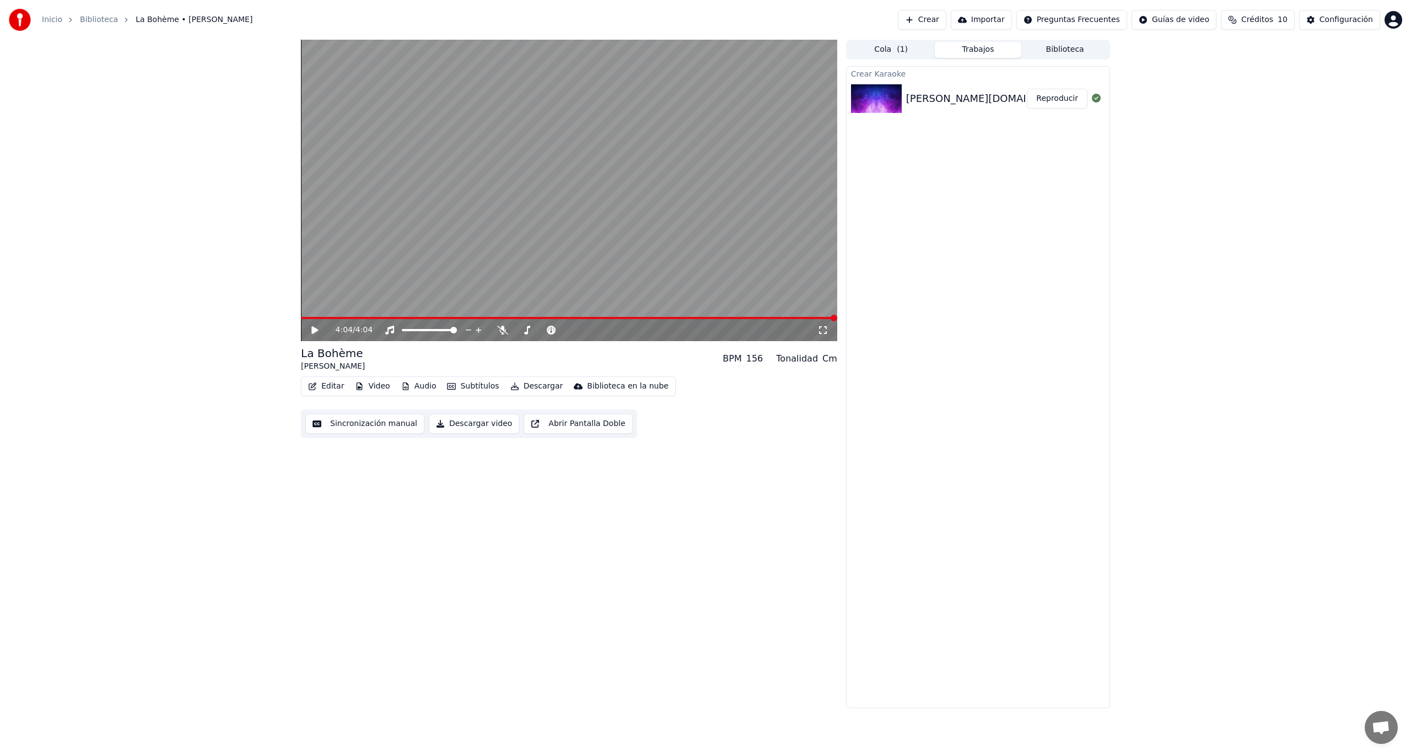
click at [1089, 415] on div "Crear Karaoke [PERSON_NAME][DOMAIN_NAME] Reproducir" at bounding box center [978, 387] width 264 height 642
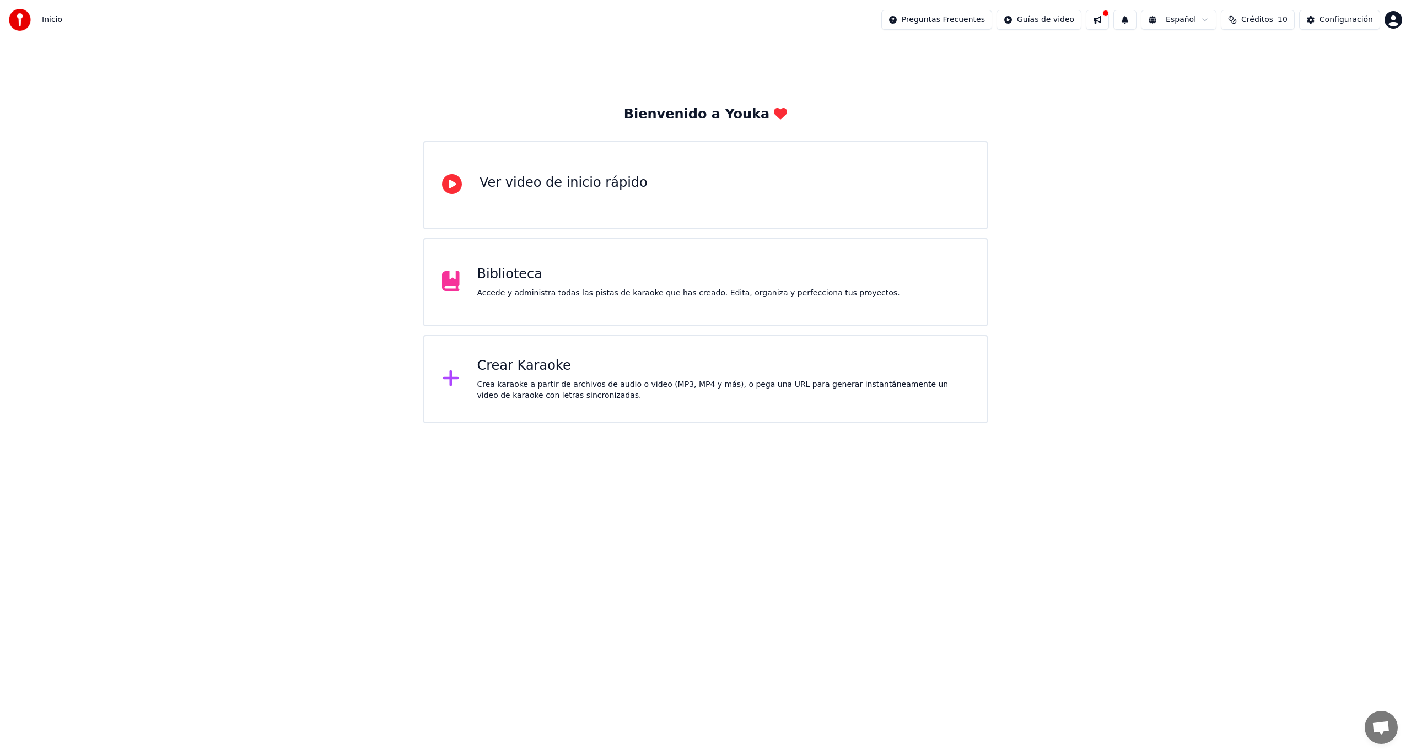
click at [520, 374] on div "Crear Karaoke" at bounding box center [723, 366] width 492 height 18
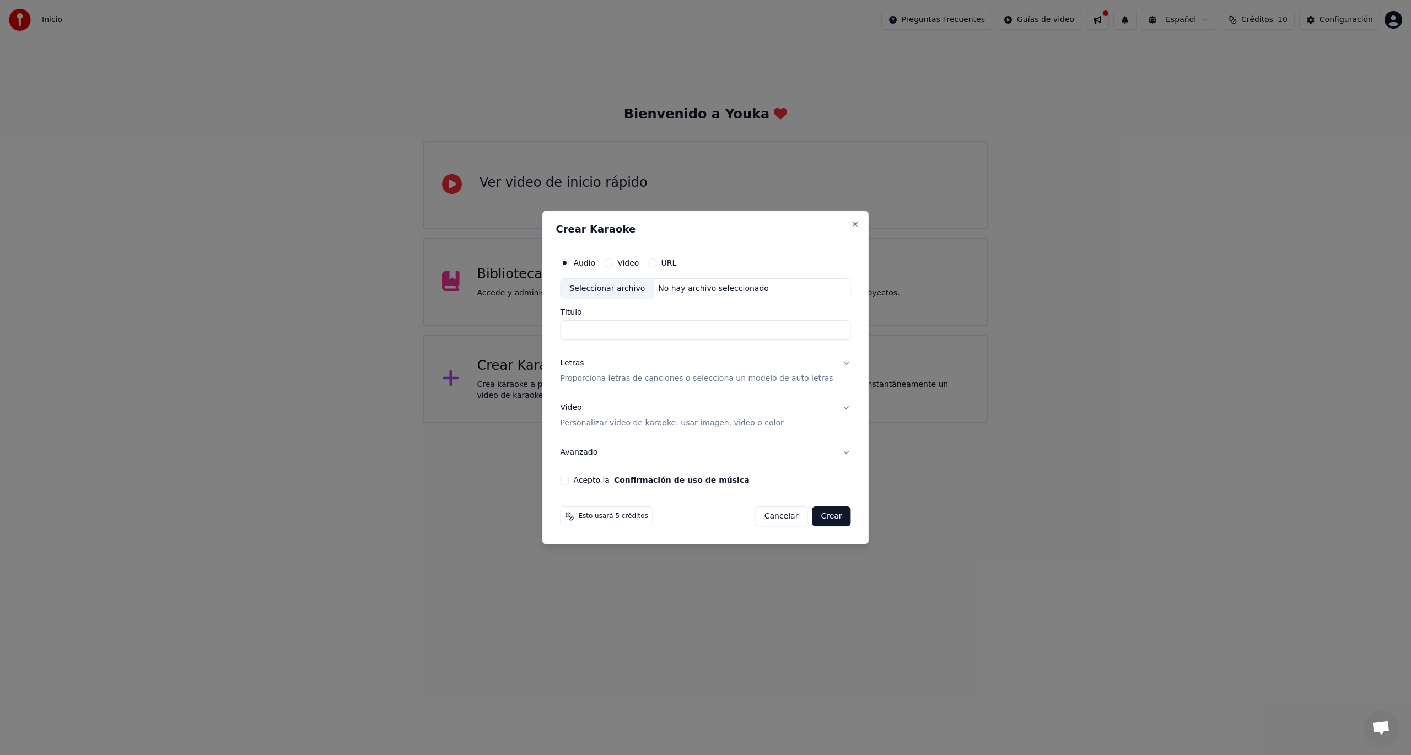
click at [594, 261] on label "Audio" at bounding box center [584, 263] width 22 height 8
click at [569, 261] on button "Audio" at bounding box center [564, 263] width 9 height 9
click at [587, 329] on input "Título" at bounding box center [705, 330] width 291 height 20
type input "***"
